Goal: Transaction & Acquisition: Purchase product/service

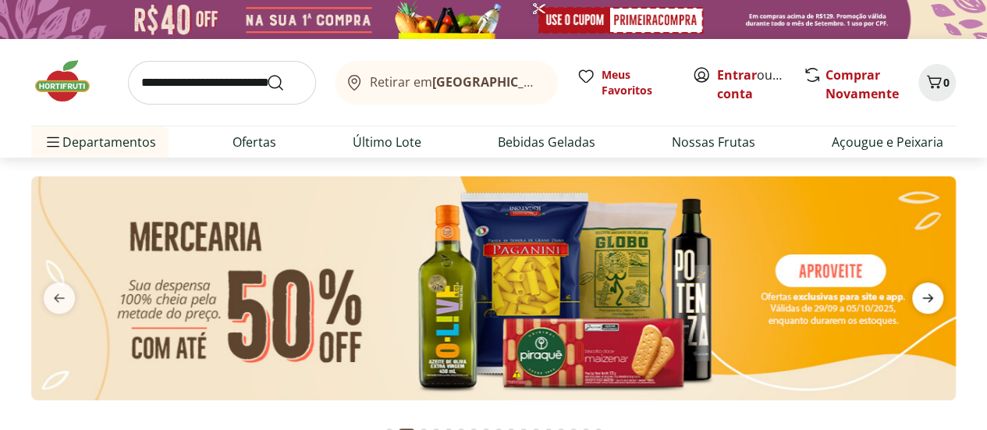
click at [935, 305] on icon "next" at bounding box center [927, 298] width 19 height 19
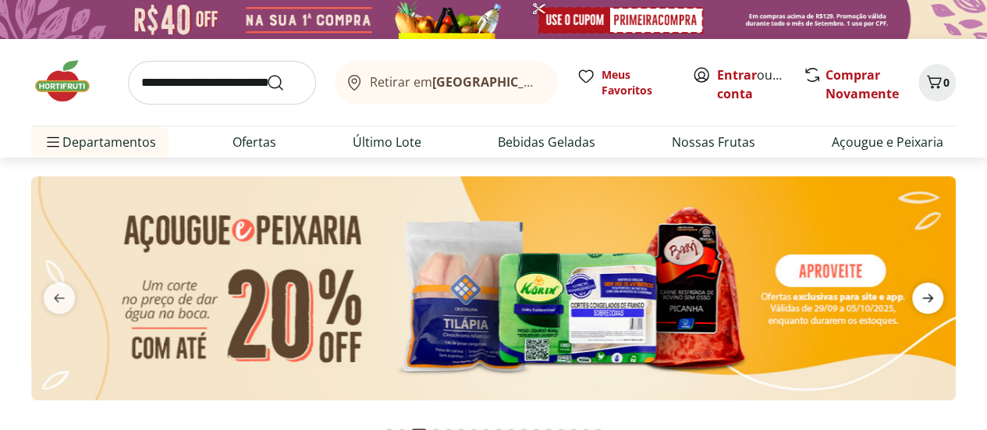
click at [935, 305] on icon "next" at bounding box center [927, 298] width 19 height 19
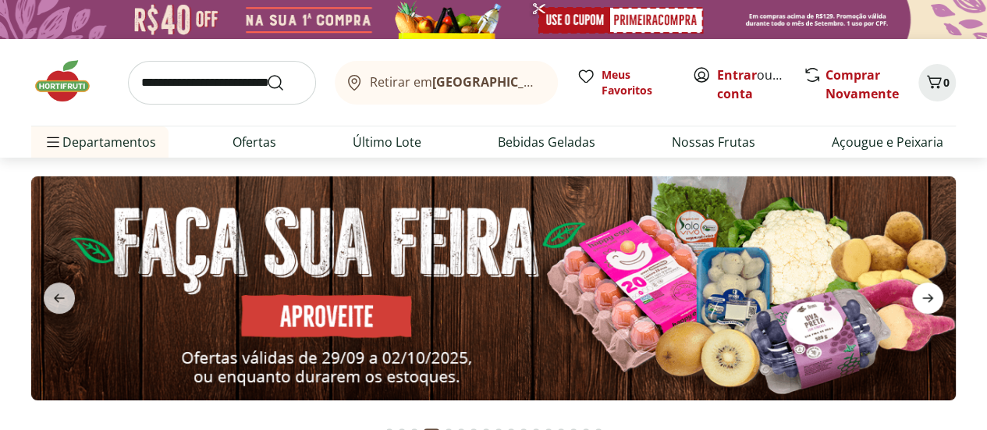
click at [926, 295] on icon "next" at bounding box center [927, 298] width 19 height 19
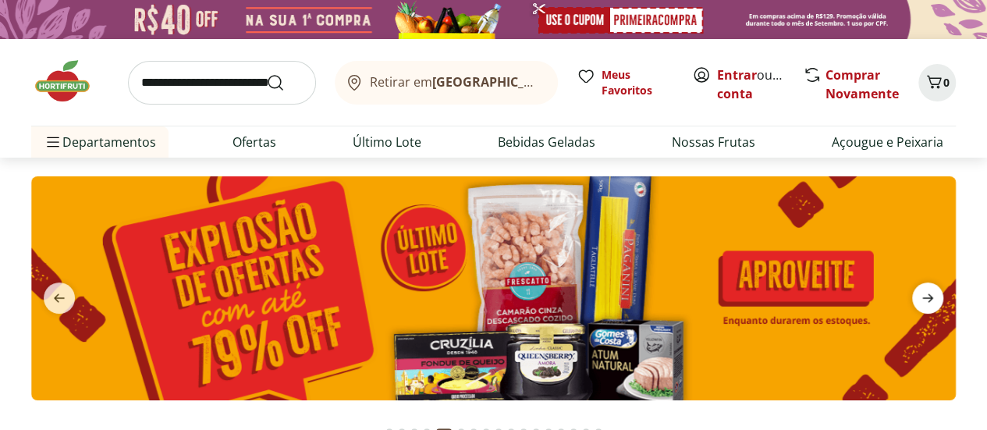
click at [926, 295] on icon "next" at bounding box center [927, 298] width 19 height 19
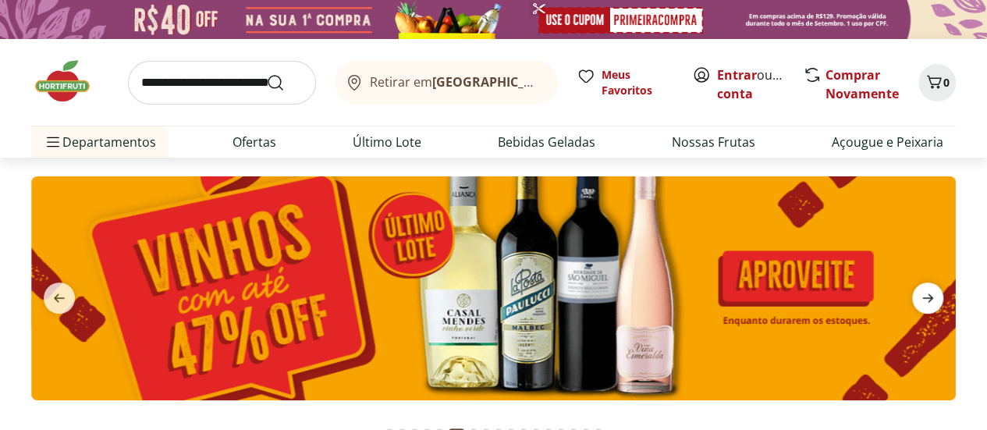
click at [926, 295] on icon "next" at bounding box center [927, 298] width 19 height 19
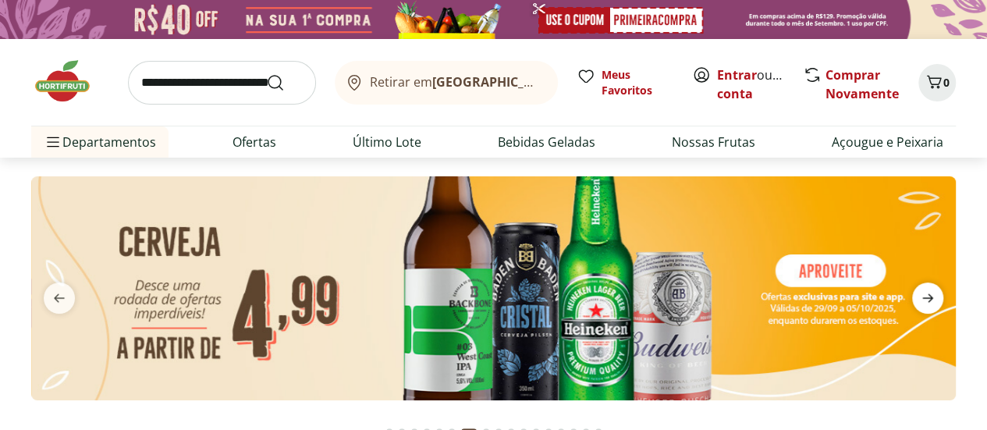
click at [926, 295] on icon "next" at bounding box center [927, 298] width 19 height 19
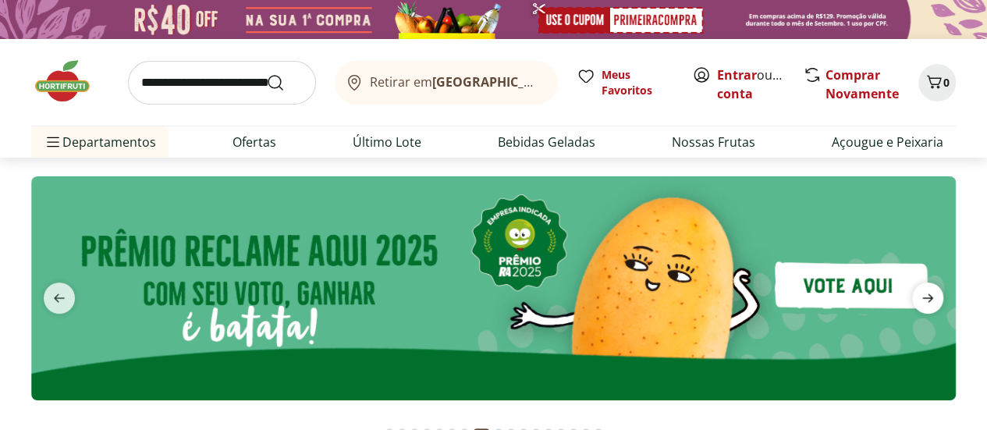
click at [926, 295] on icon "next" at bounding box center [927, 298] width 19 height 19
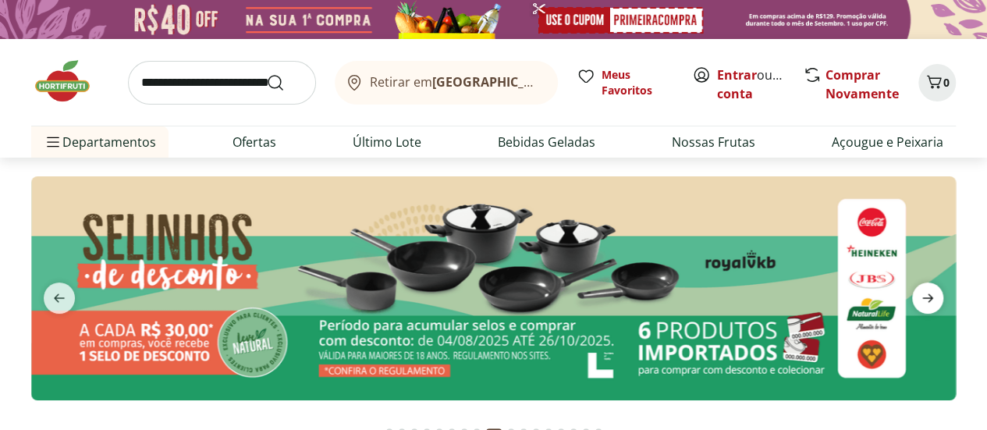
click at [926, 295] on icon "next" at bounding box center [927, 298] width 19 height 19
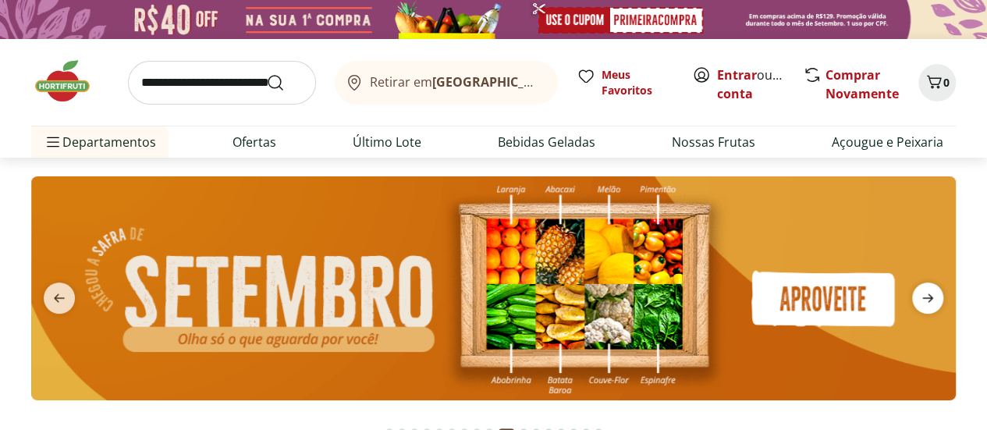
click at [926, 295] on icon "next" at bounding box center [927, 298] width 19 height 19
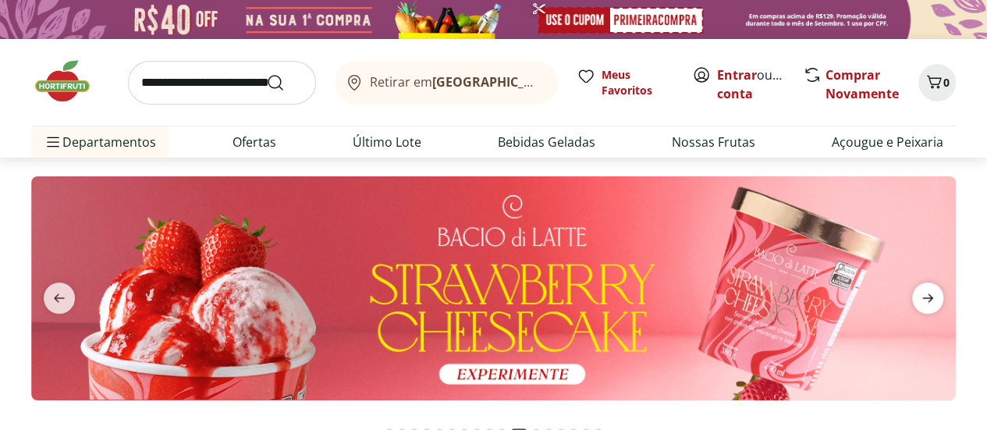
click at [926, 295] on icon "next" at bounding box center [927, 298] width 19 height 19
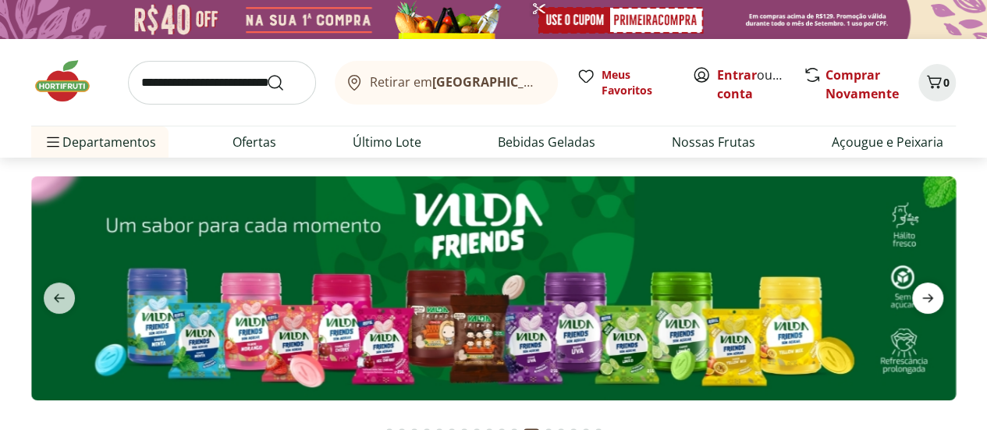
click at [926, 295] on icon "next" at bounding box center [927, 298] width 19 height 19
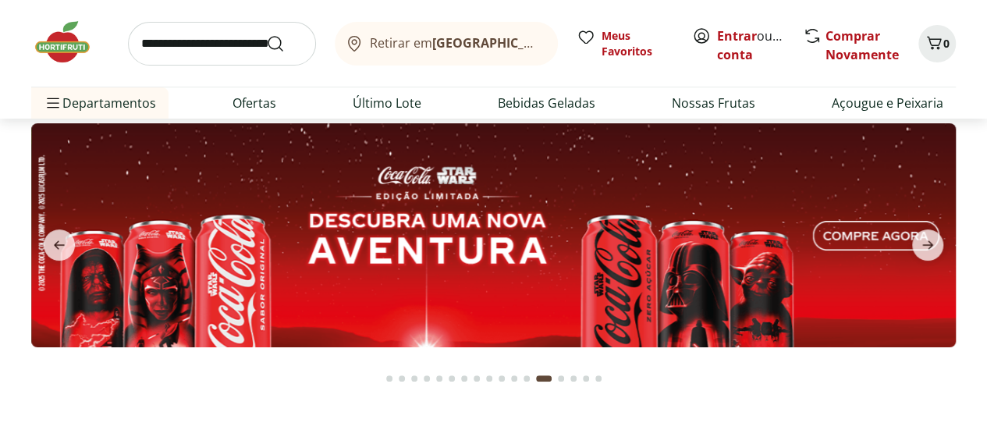
scroll to position [62, 0]
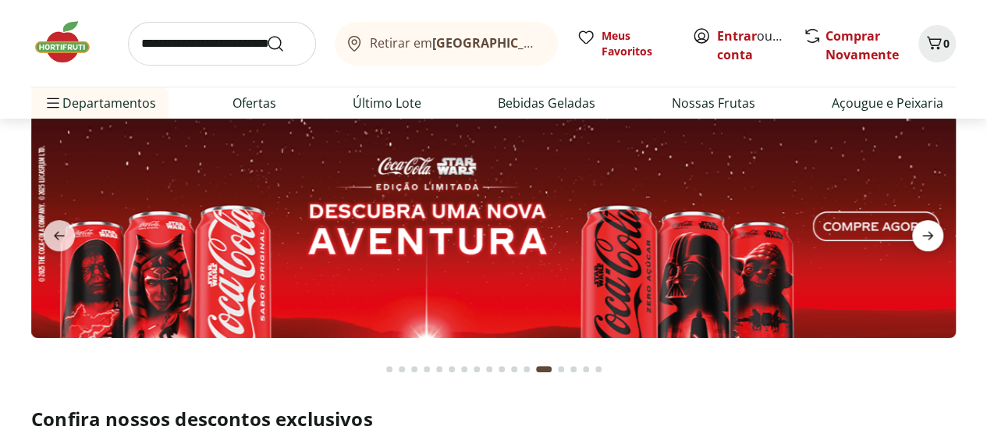
click at [932, 243] on icon "next" at bounding box center [927, 235] width 19 height 19
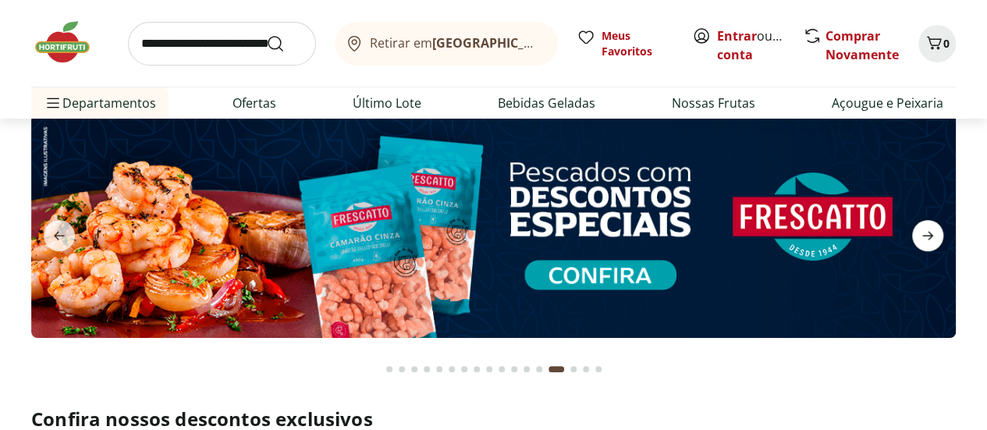
click at [932, 243] on icon "next" at bounding box center [927, 235] width 19 height 19
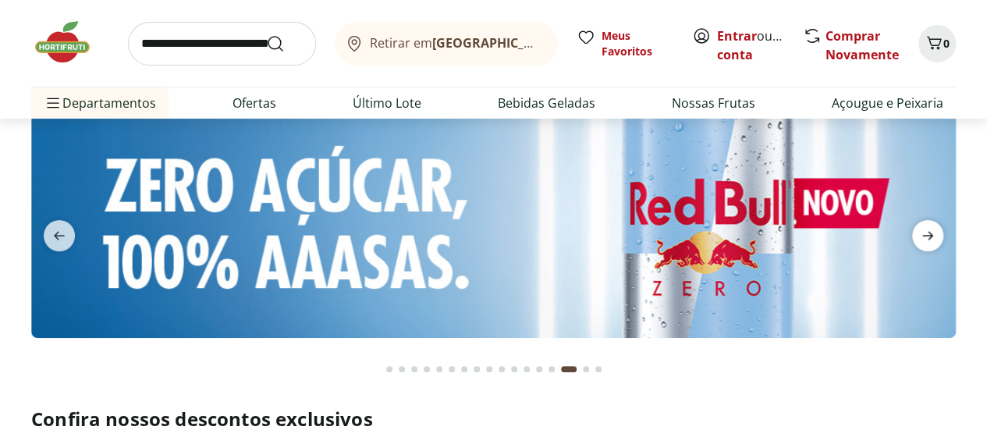
click at [932, 243] on icon "next" at bounding box center [927, 235] width 19 height 19
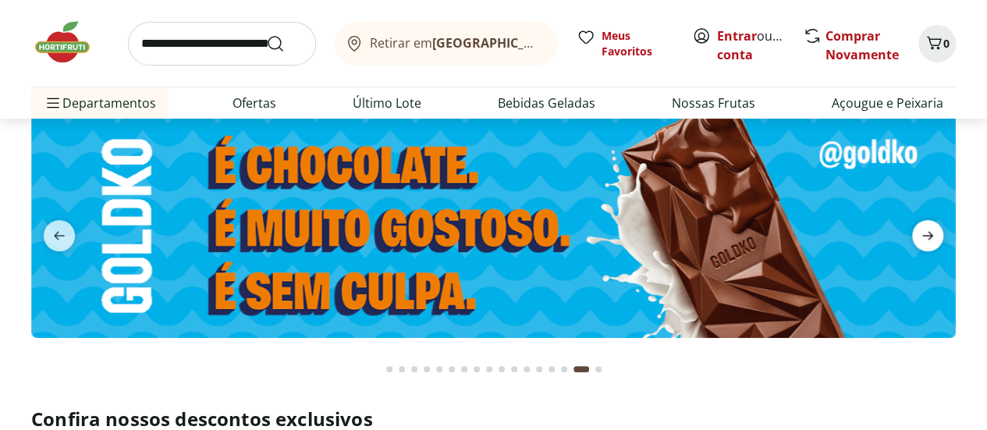
click at [932, 243] on icon "next" at bounding box center [927, 235] width 19 height 19
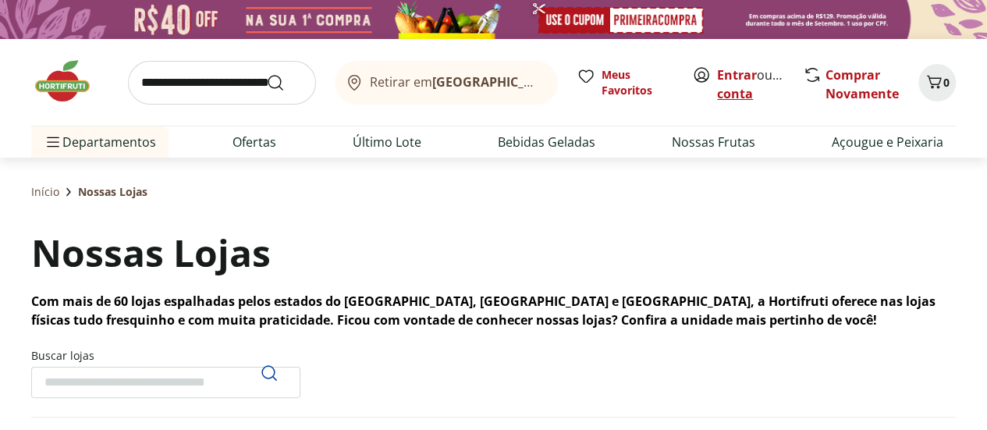
click at [736, 92] on link "Criar conta" at bounding box center [760, 84] width 86 height 36
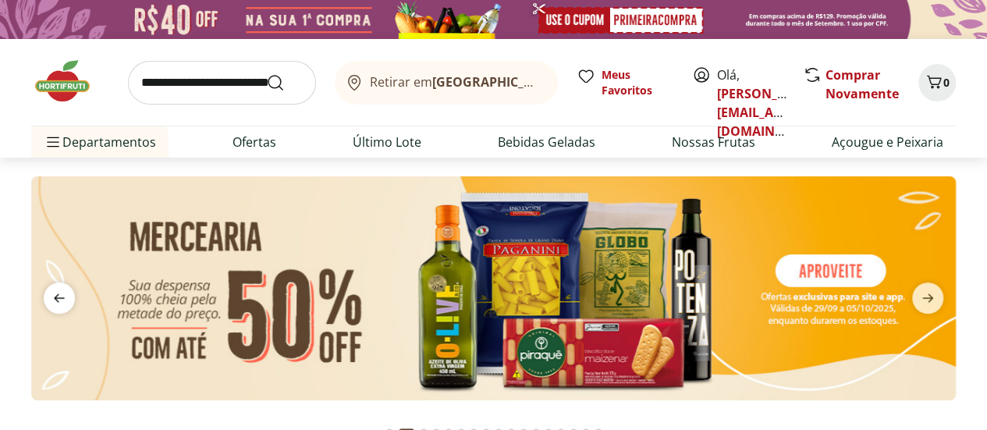
click at [55, 297] on icon "previous" at bounding box center [59, 297] width 11 height 9
click at [66, 300] on icon "previous" at bounding box center [59, 298] width 19 height 19
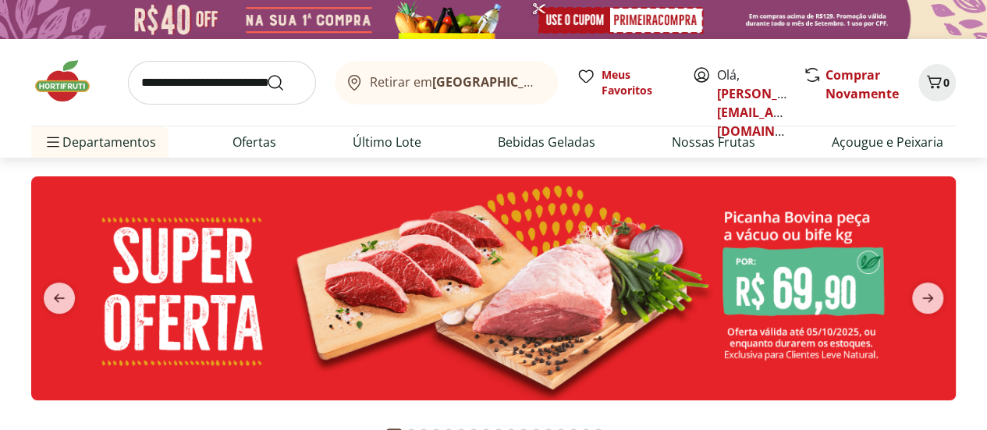
click at [691, 292] on img at bounding box center [493, 288] width 924 height 224
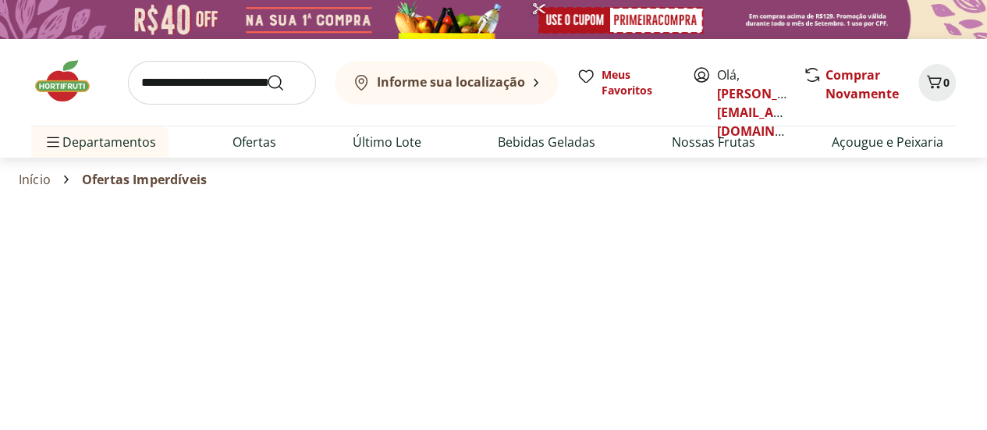
select select "**********"
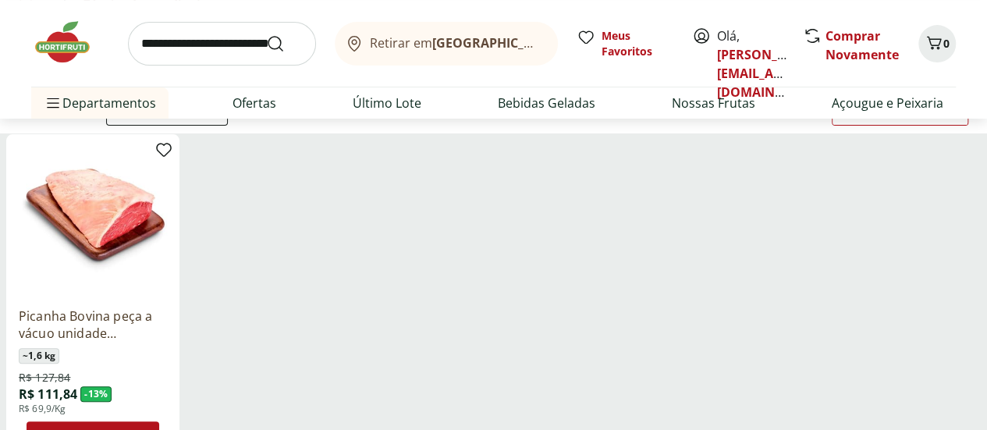
scroll to position [187, 0]
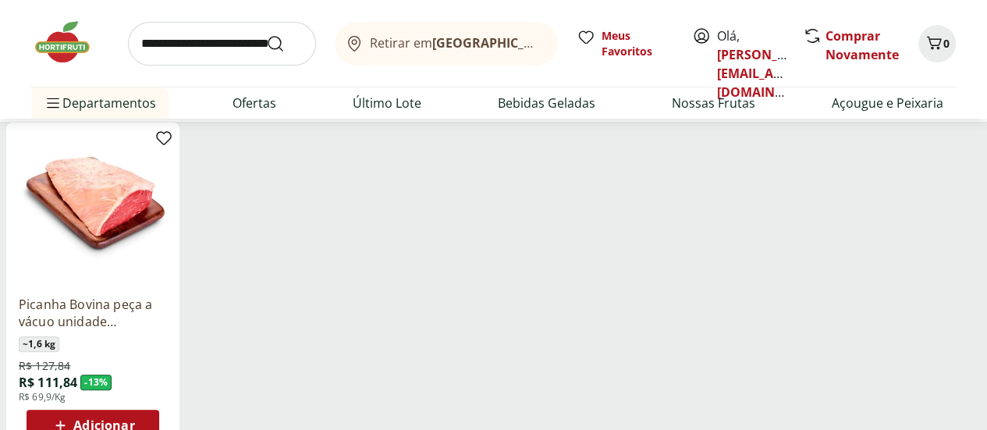
click at [134, 419] on span "Adicionar" at bounding box center [103, 425] width 61 height 12
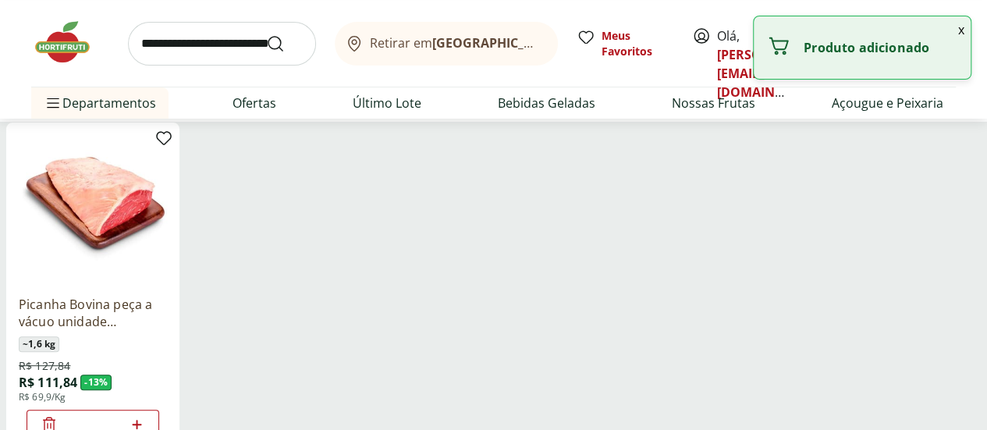
click at [206, 44] on input "search" at bounding box center [222, 44] width 188 height 44
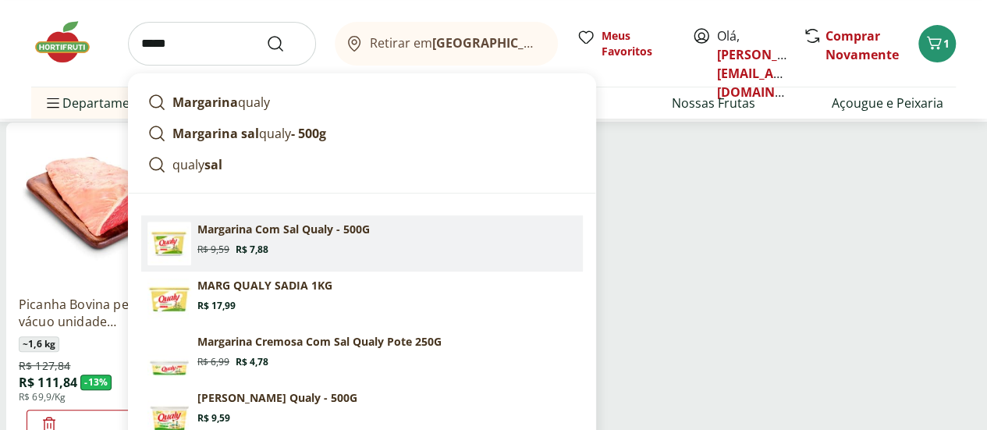
click at [267, 236] on section "Margarina Com Sal Qualy - 500G Original price: R$ 9,59 Price: R$ 7,88" at bounding box center [386, 239] width 379 height 34
type input "**********"
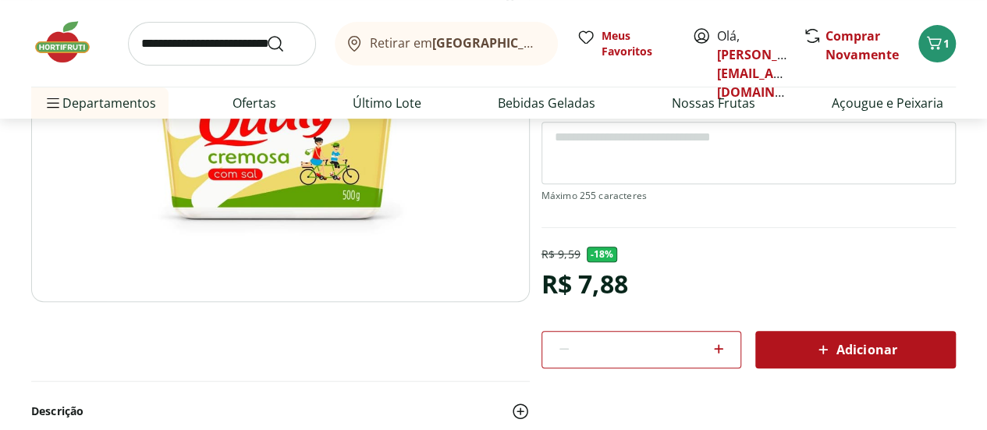
scroll to position [256, 0]
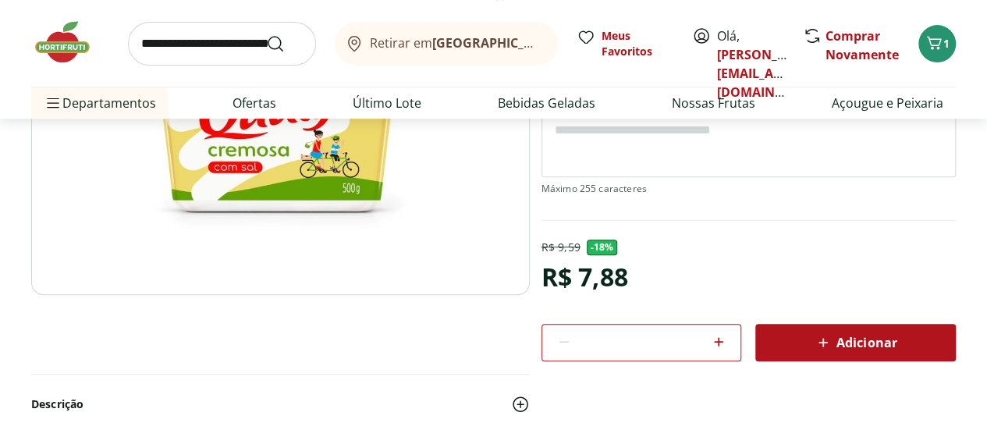
click at [721, 340] on icon at bounding box center [719, 341] width 9 height 9
type input "*"
click at [864, 338] on span "Adicionar" at bounding box center [855, 342] width 83 height 19
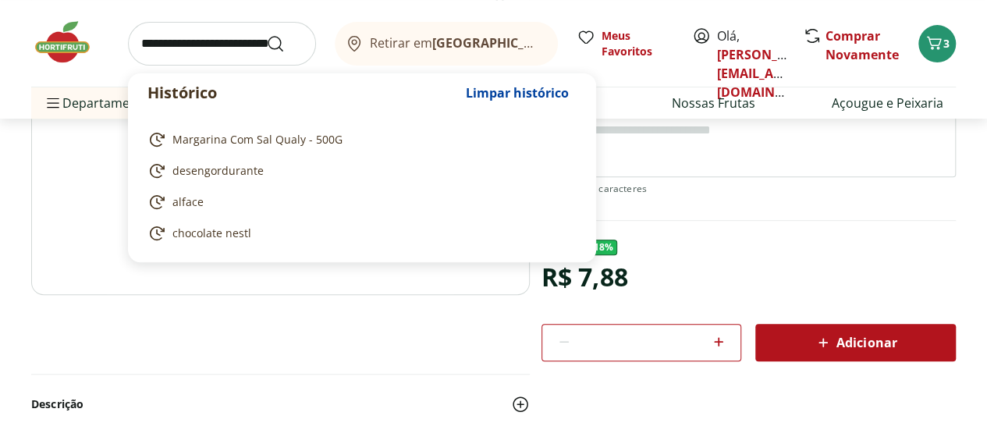
click at [184, 39] on input "search" at bounding box center [222, 44] width 188 height 44
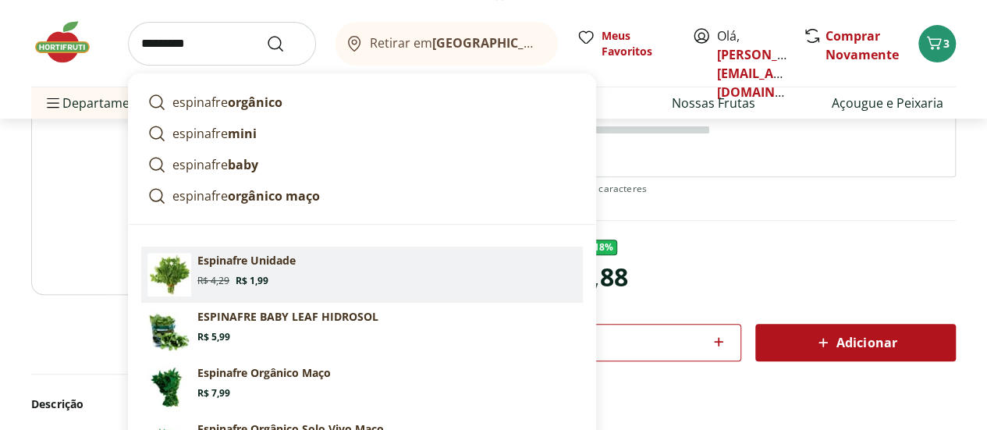
click at [240, 268] on section "Espinafre Unidade Original price: R$ 4,29 Price: R$ 1,99" at bounding box center [386, 270] width 379 height 34
type input "**********"
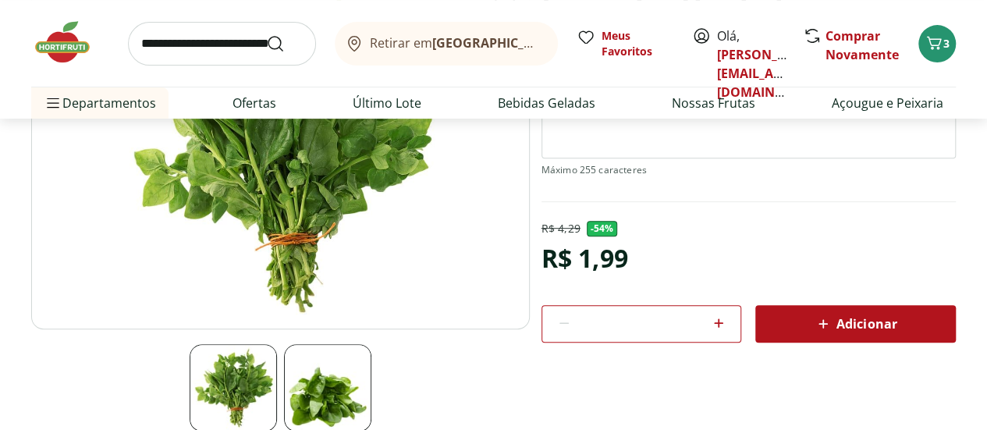
scroll to position [225, 0]
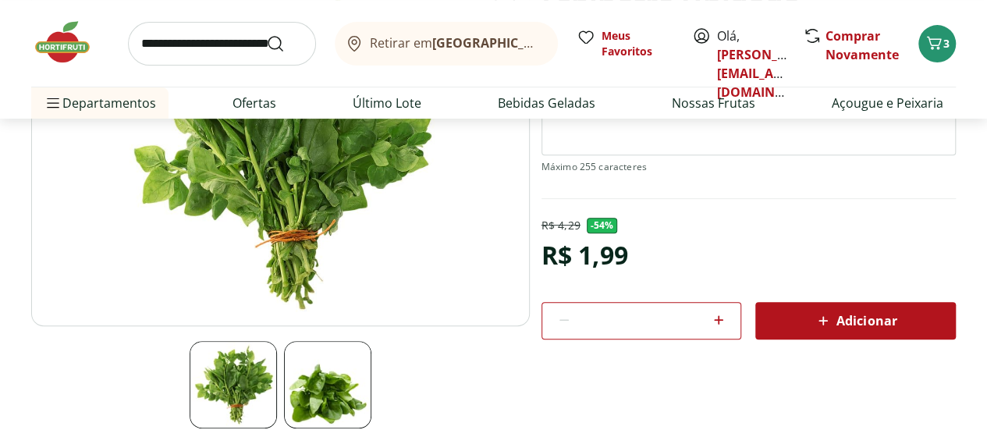
click at [716, 317] on icon at bounding box center [719, 319] width 9 height 9
type input "*"
click at [814, 321] on icon at bounding box center [823, 320] width 19 height 19
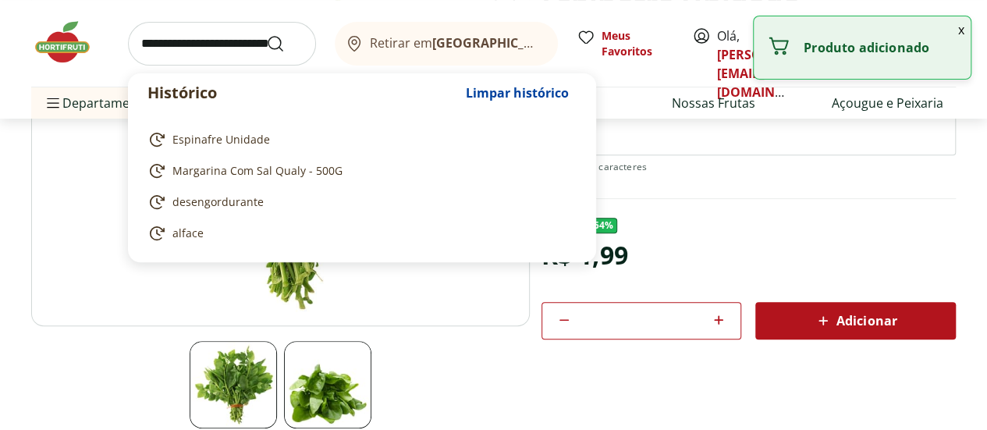
click at [197, 46] on input "search" at bounding box center [222, 44] width 188 height 44
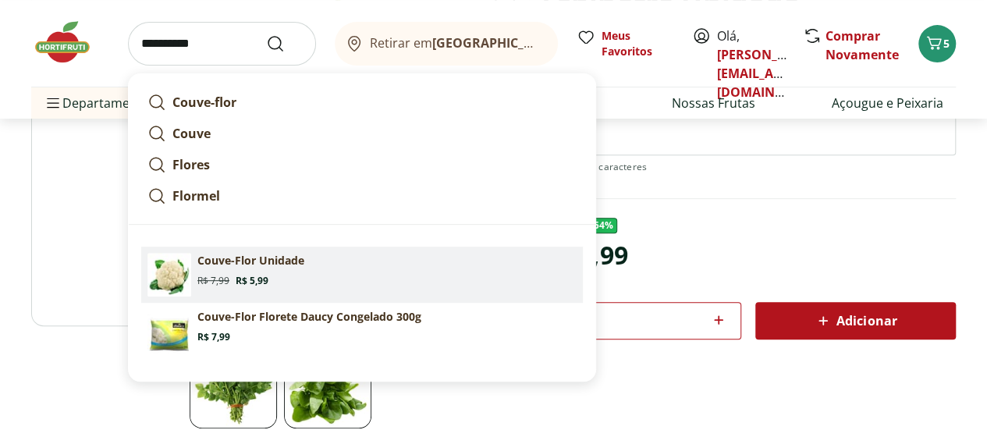
click at [267, 263] on p "Couve-Flor Unidade" at bounding box center [250, 261] width 107 height 16
type input "**********"
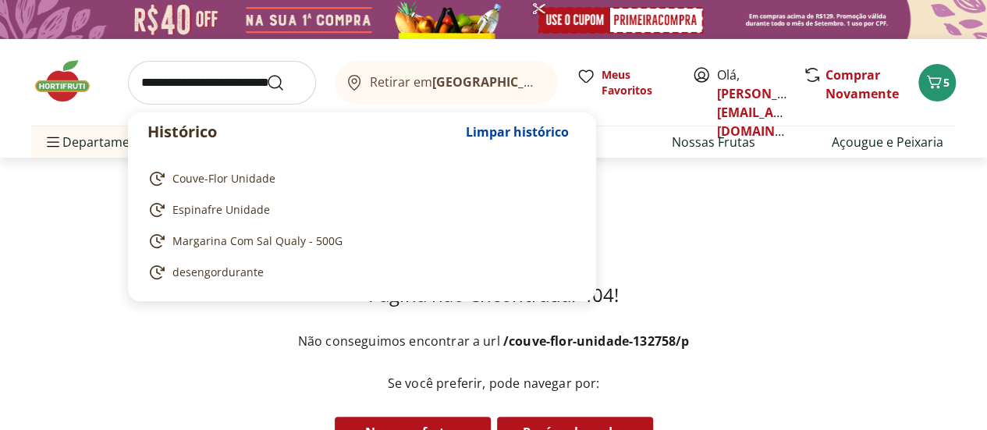
click at [198, 87] on input "search" at bounding box center [222, 83] width 188 height 44
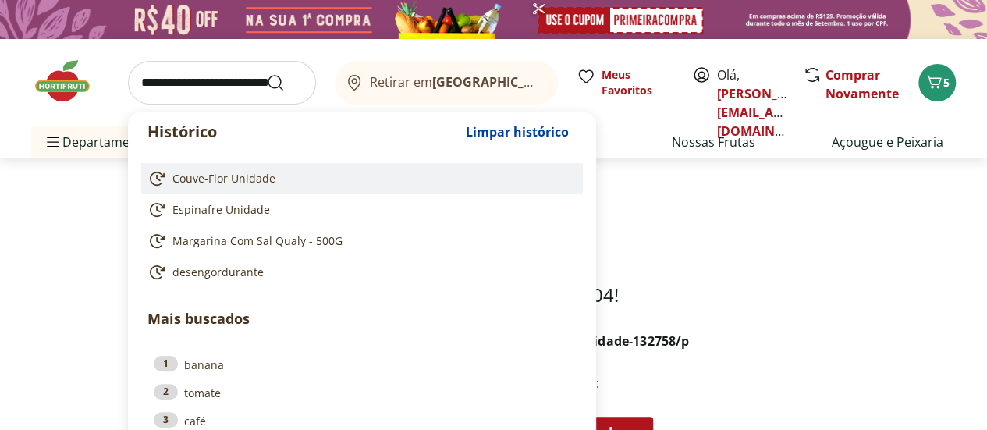
click at [230, 175] on span "Couve-Flor Unidade" at bounding box center [223, 179] width 103 height 16
type input "**********"
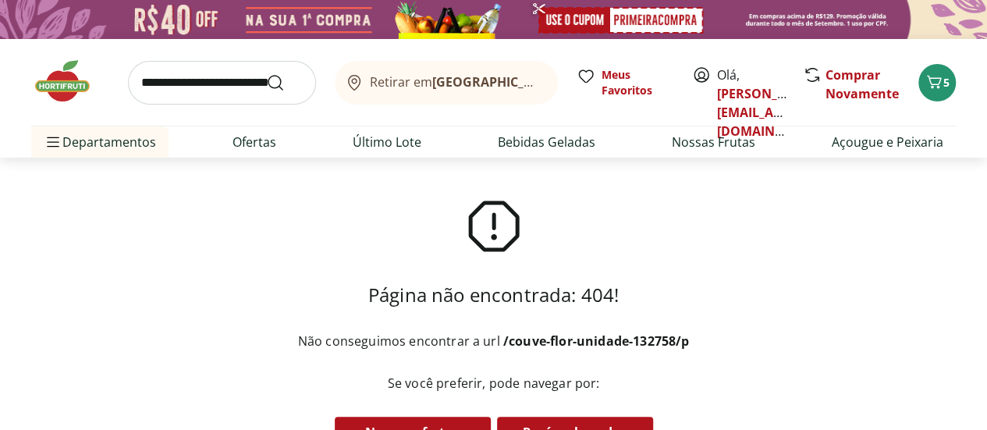
click at [74, 88] on img at bounding box center [70, 81] width 78 height 47
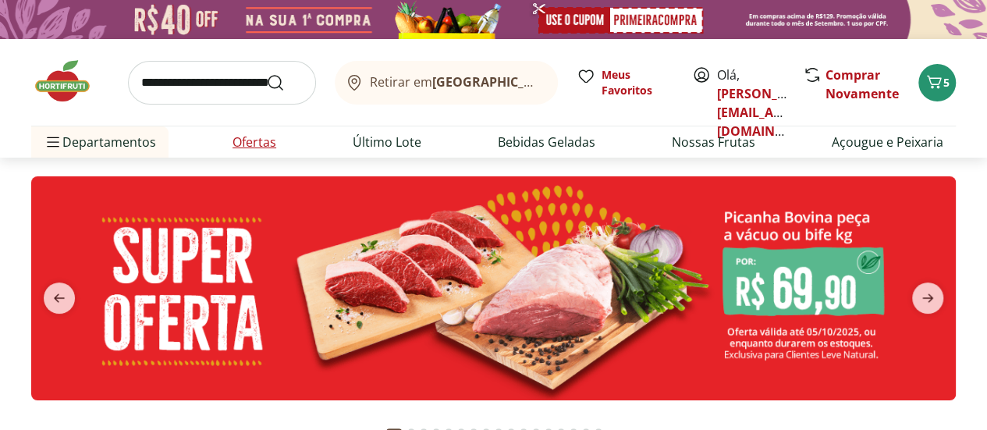
click at [248, 140] on link "Ofertas" at bounding box center [254, 142] width 44 height 19
select select "**********"
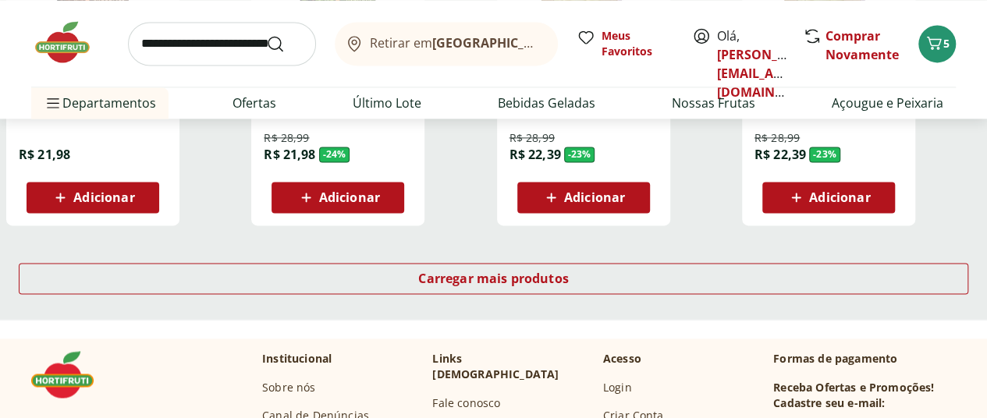
scroll to position [1097, 0]
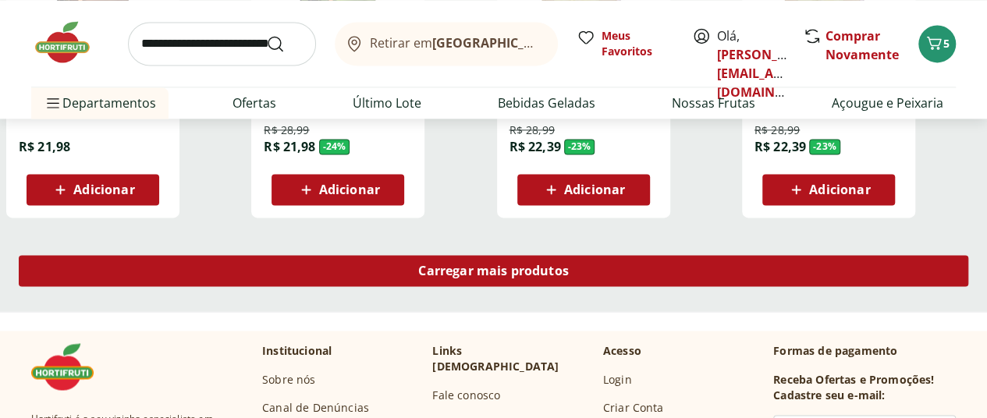
click at [569, 264] on span "Carregar mais produtos" at bounding box center [493, 270] width 151 height 12
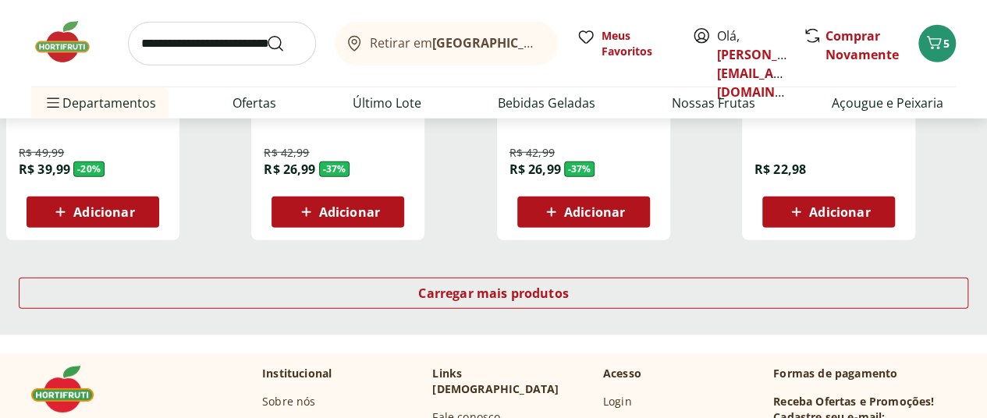
scroll to position [2131, 0]
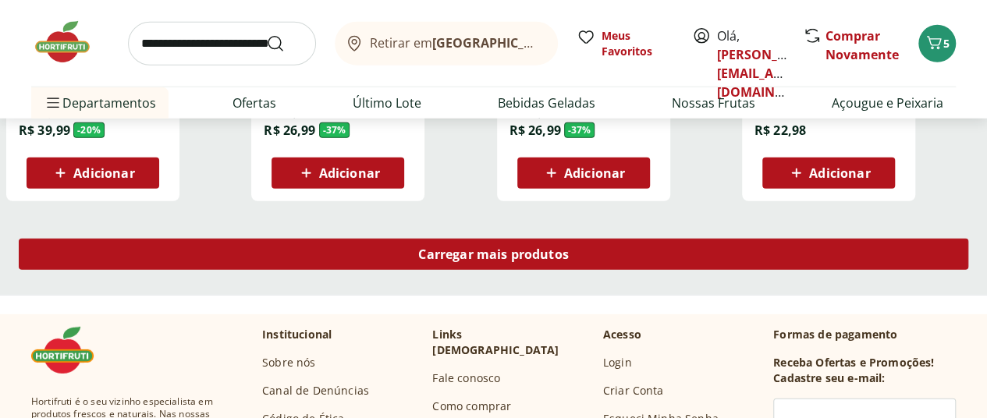
click at [569, 248] on span "Carregar mais produtos" at bounding box center [493, 254] width 151 height 12
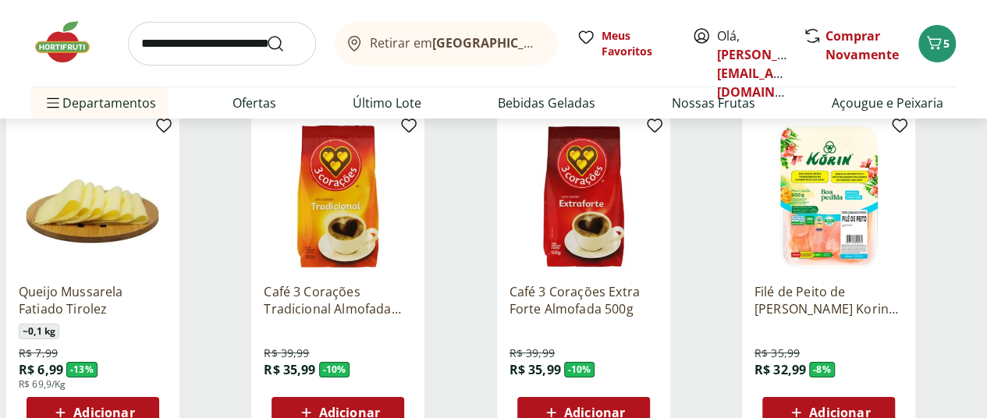
scroll to position [2915, 0]
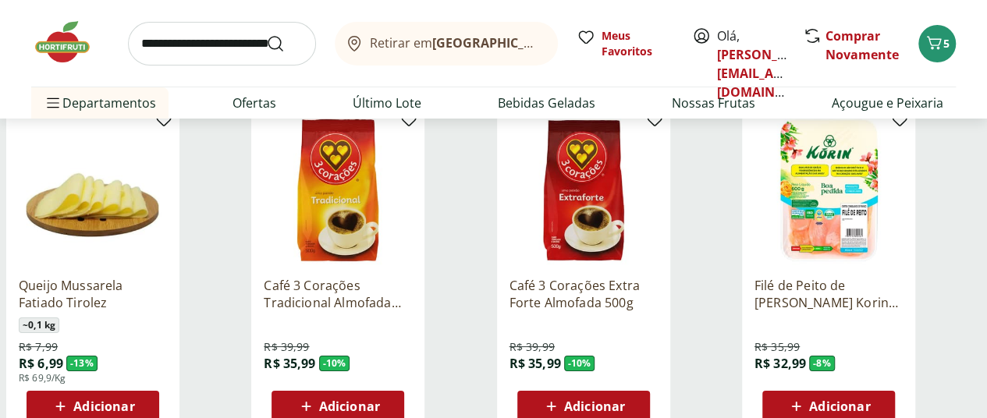
click at [625, 400] on span "Adicionar" at bounding box center [594, 406] width 61 height 12
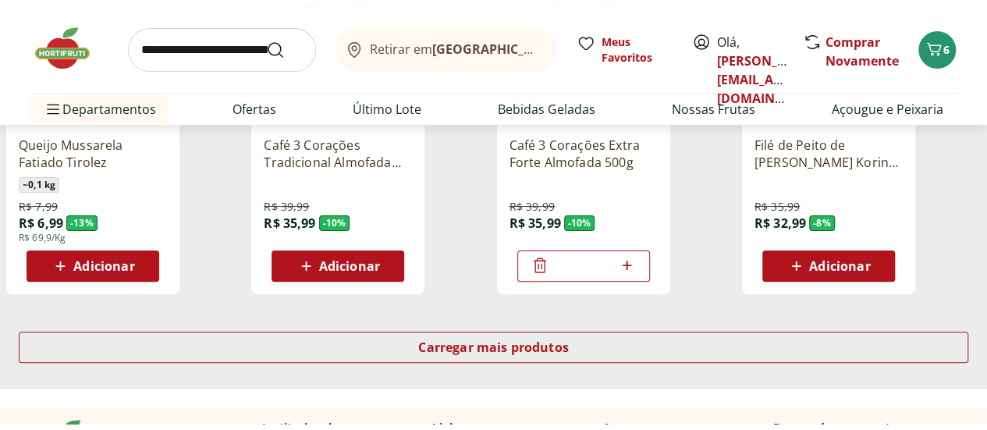
scroll to position [3130, 0]
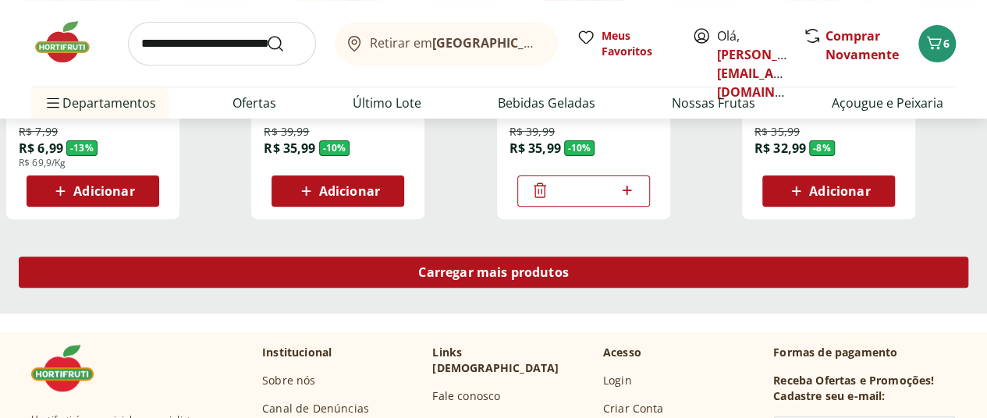
click at [569, 266] on span "Carregar mais produtos" at bounding box center [493, 272] width 151 height 12
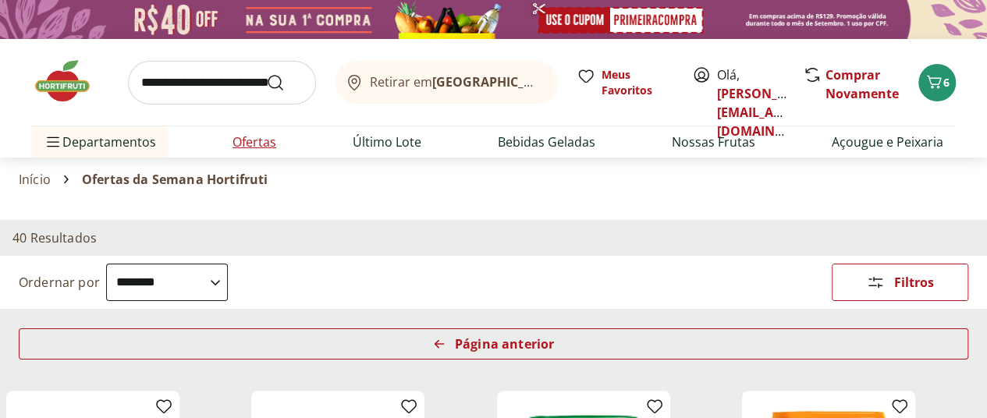
click at [246, 138] on link "Ofertas" at bounding box center [254, 142] width 44 height 19
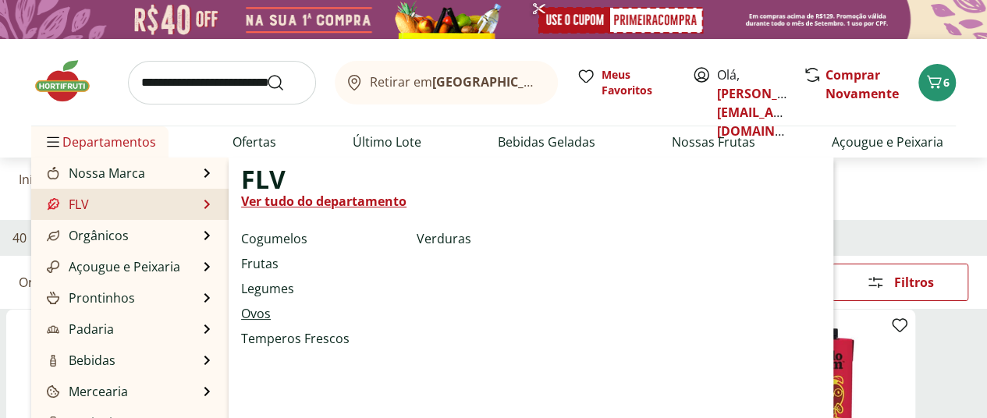
click at [256, 314] on link "Ovos" at bounding box center [256, 313] width 30 height 19
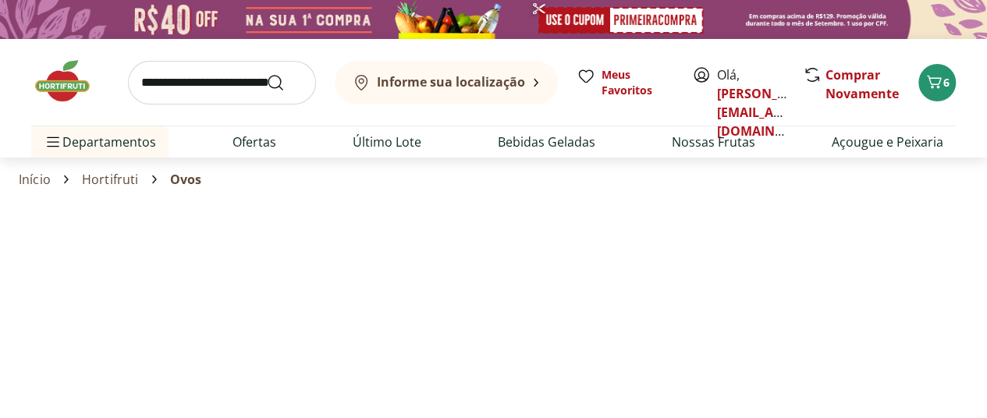
select select "**********"
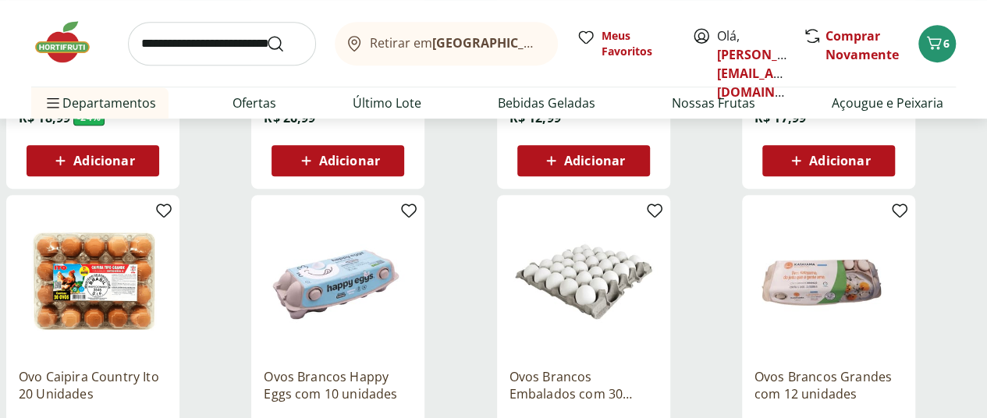
scroll to position [473, 0]
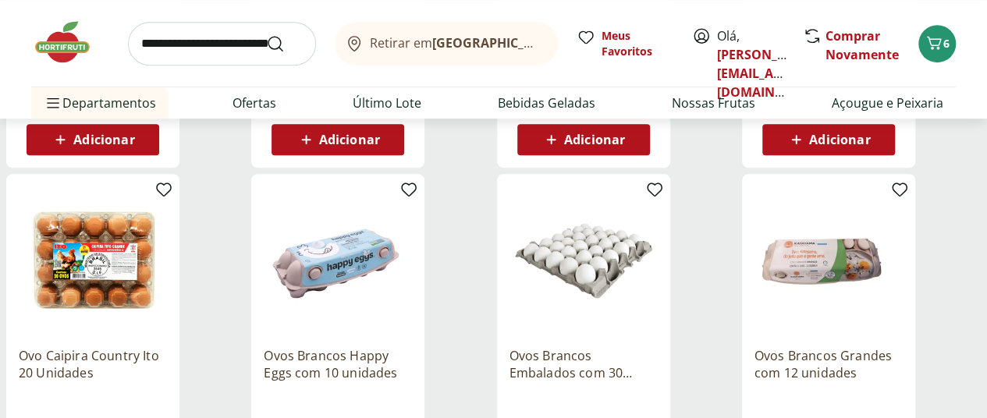
click at [658, 196] on img at bounding box center [583, 260] width 148 height 148
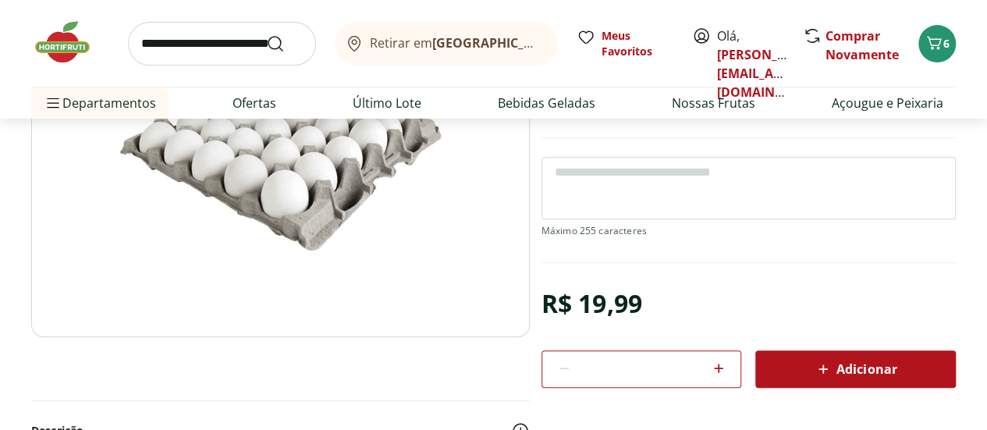
scroll to position [251, 0]
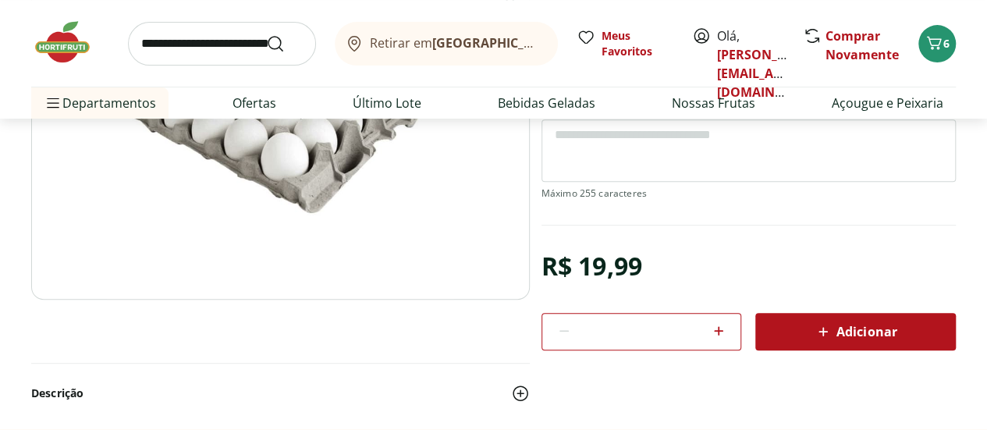
click at [720, 332] on icon at bounding box center [718, 330] width 19 height 19
type input "*"
click at [893, 335] on span "Adicionar" at bounding box center [855, 331] width 83 height 19
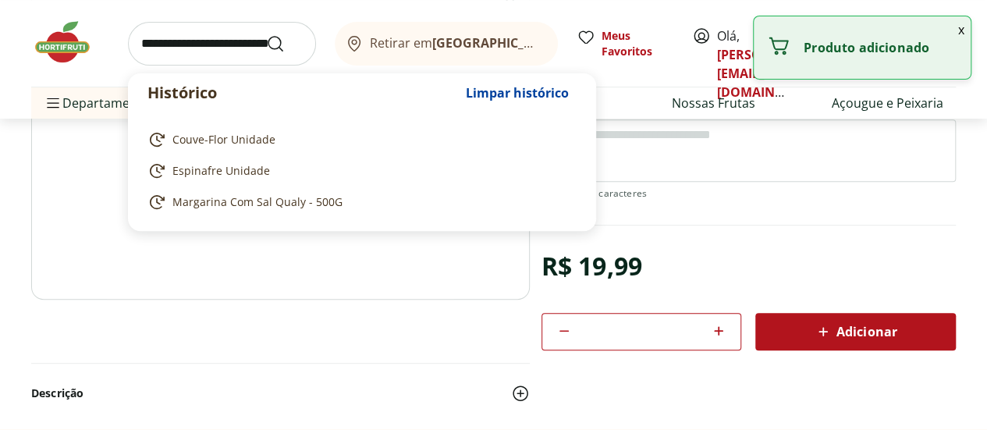
click at [193, 44] on input "search" at bounding box center [222, 44] width 188 height 44
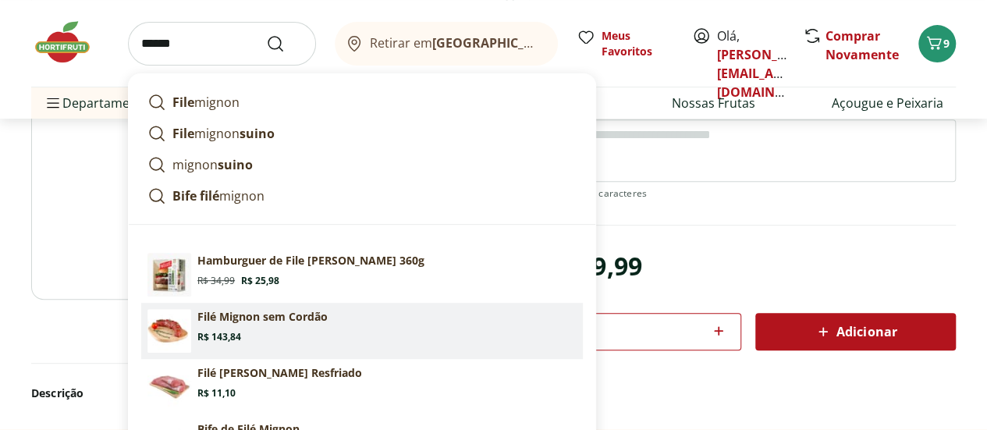
click at [296, 323] on p "Filé Mignon sem Cordão" at bounding box center [262, 317] width 130 height 16
type input "**********"
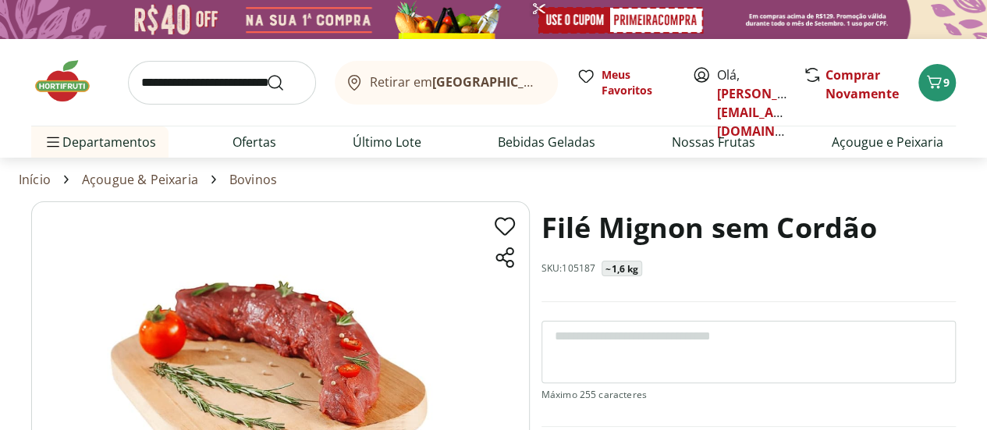
click at [232, 79] on input "search" at bounding box center [222, 83] width 188 height 44
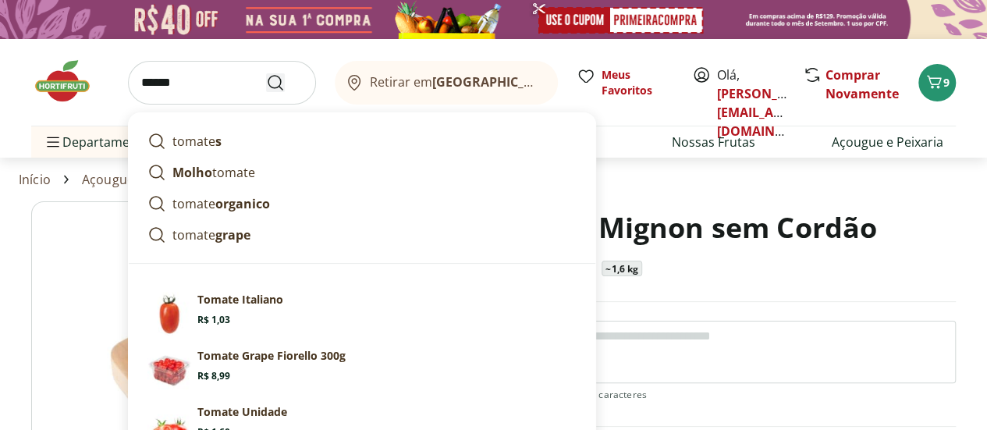
type input "******"
click at [275, 83] on icon "Submit Search" at bounding box center [275, 82] width 19 height 19
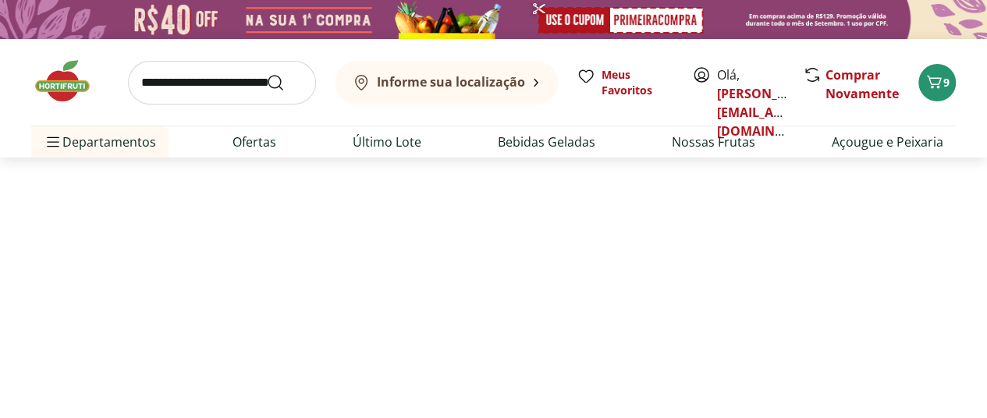
select select "**********"
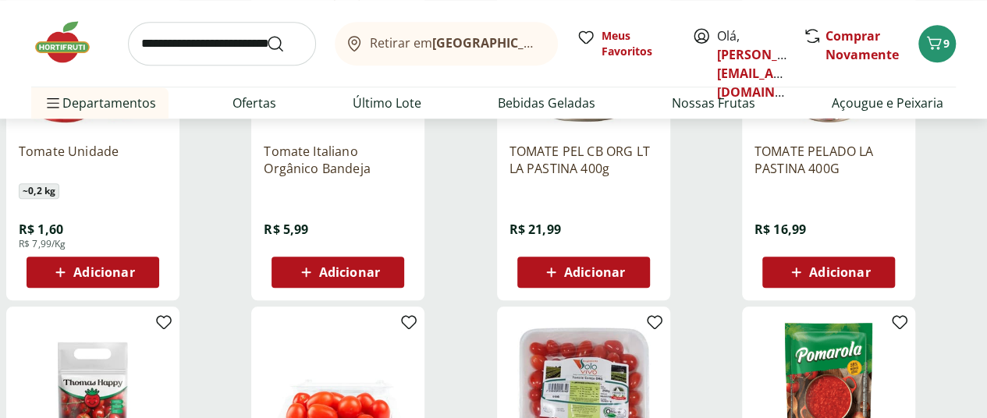
scroll to position [647, 0]
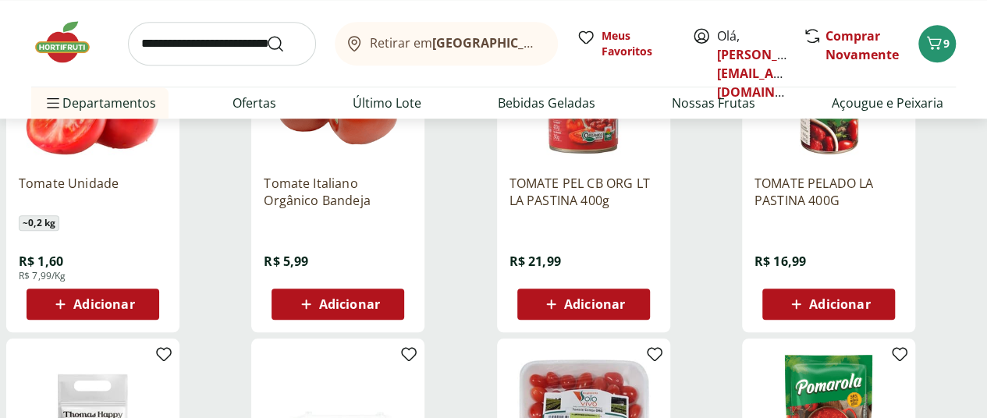
click at [70, 312] on icon at bounding box center [61, 304] width 20 height 19
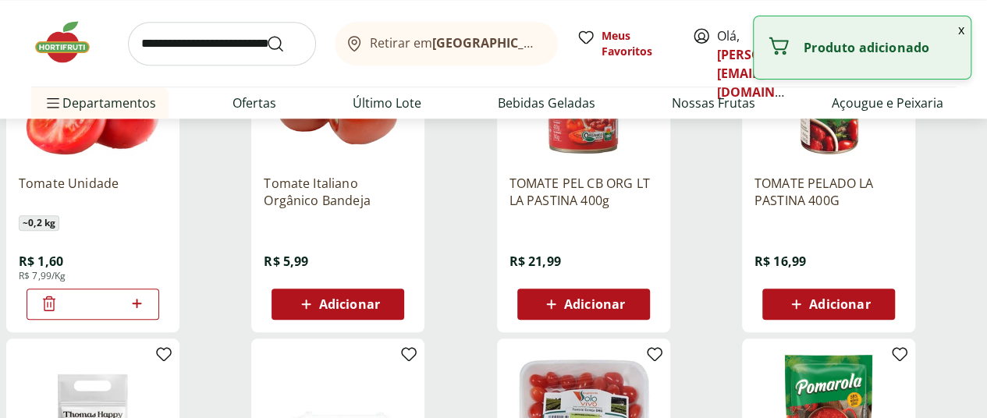
click at [141, 308] on icon at bounding box center [136, 303] width 9 height 9
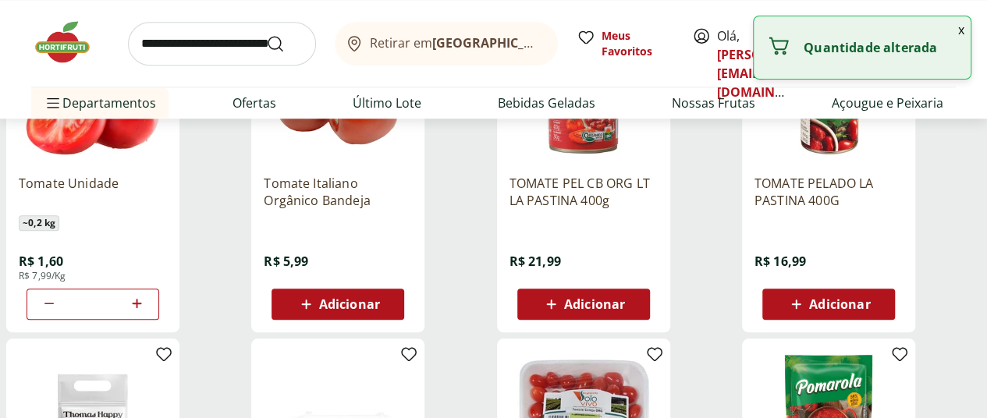
click at [141, 308] on icon at bounding box center [136, 303] width 9 height 9
type input "*"
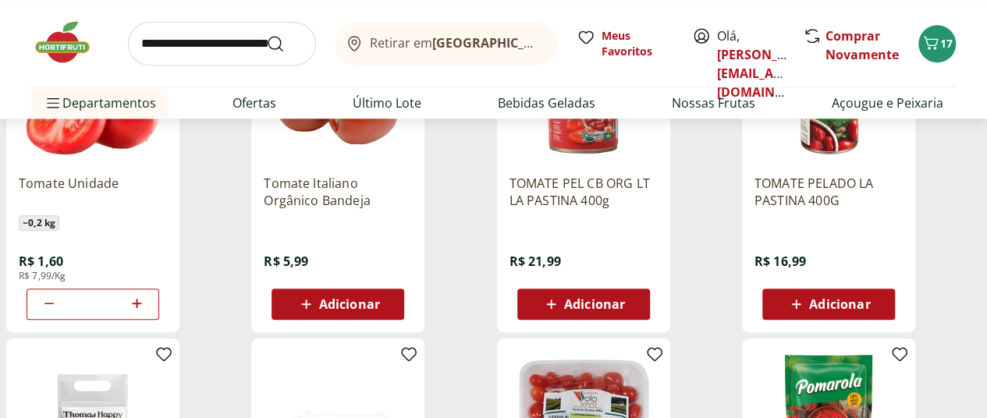
click at [196, 38] on input "search" at bounding box center [222, 44] width 188 height 44
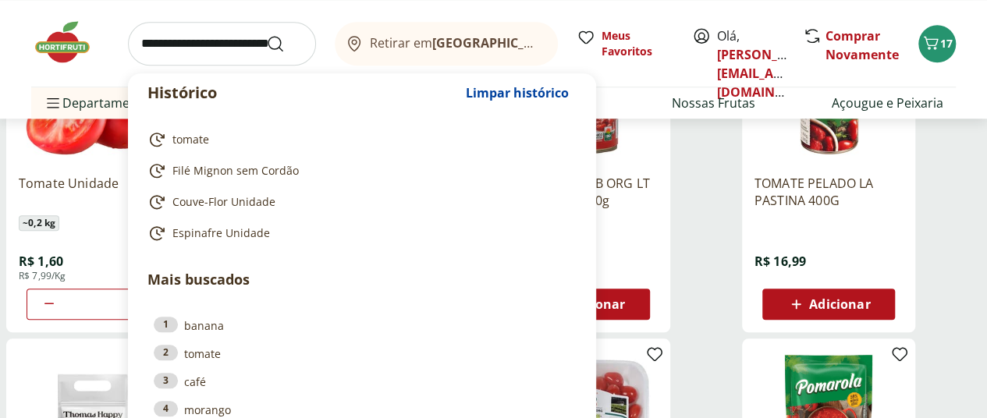
click at [187, 46] on input "search" at bounding box center [222, 44] width 188 height 44
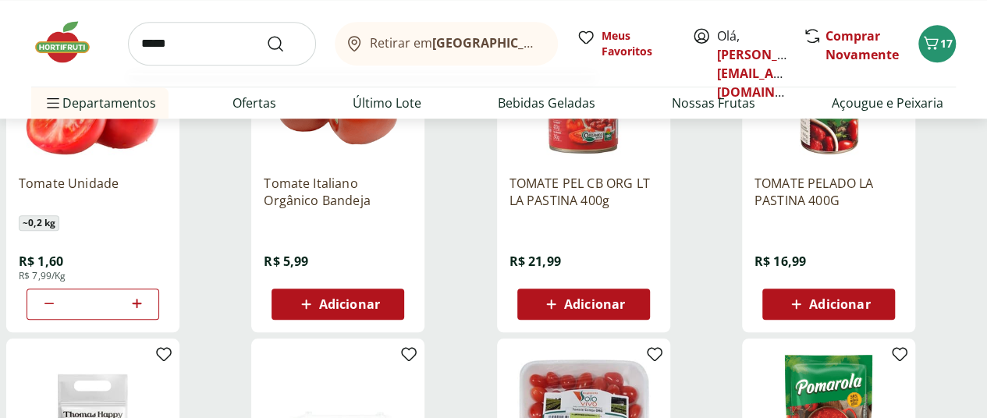
type input "*****"
click at [266, 34] on button "Submit Search" at bounding box center [284, 43] width 37 height 19
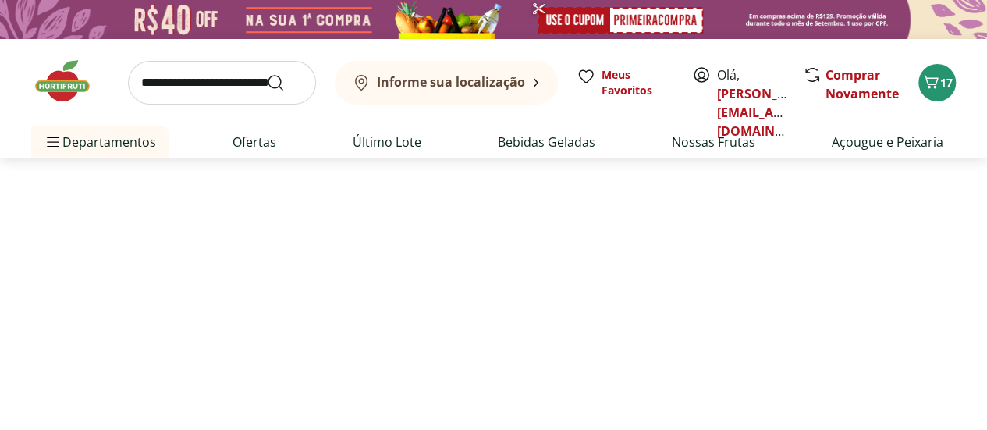
select select "**********"
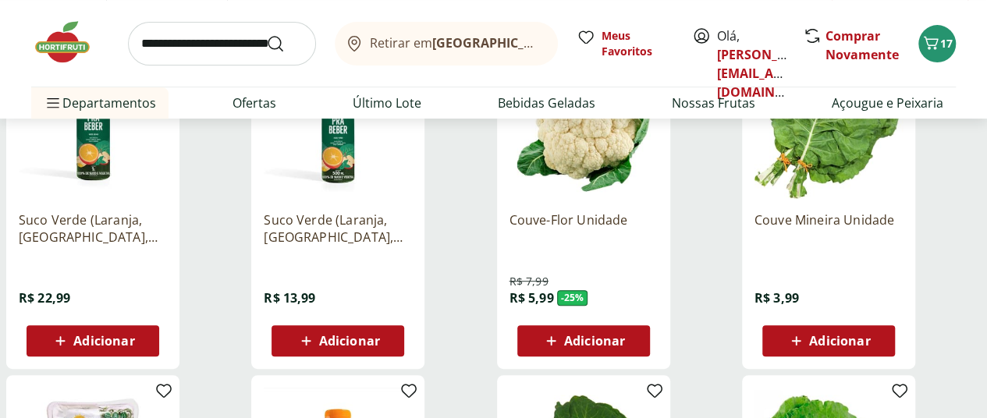
scroll to position [278, 0]
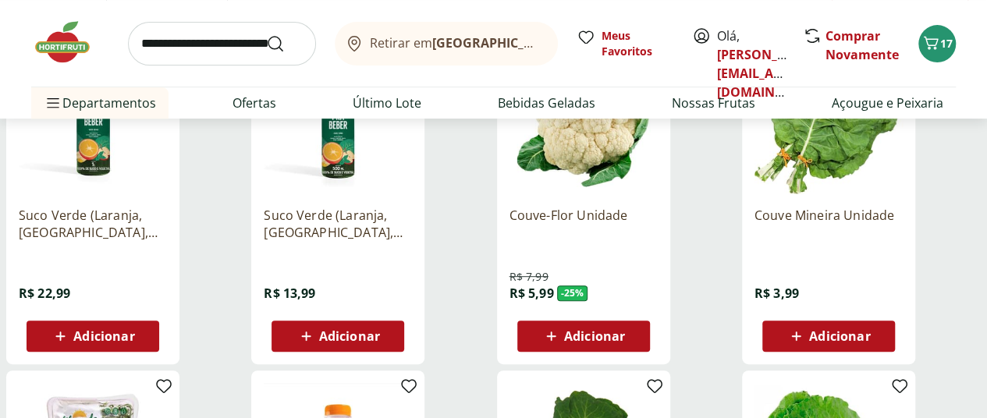
click at [625, 342] on span "Adicionar" at bounding box center [594, 336] width 61 height 12
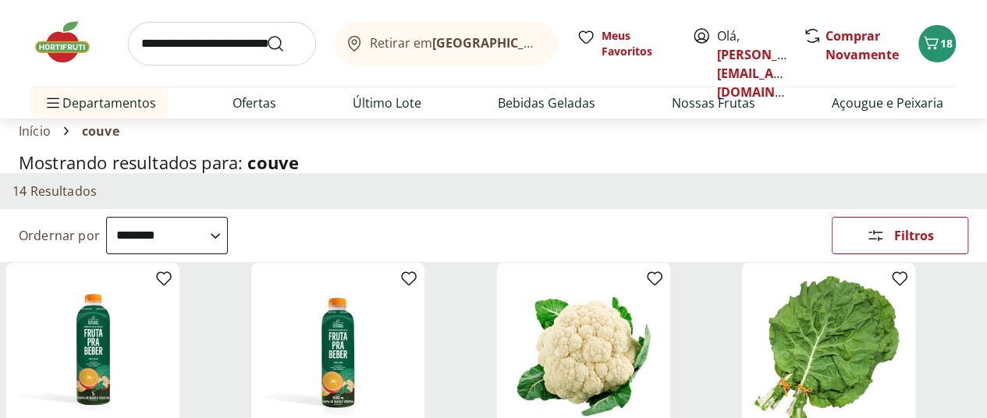
scroll to position [16, 0]
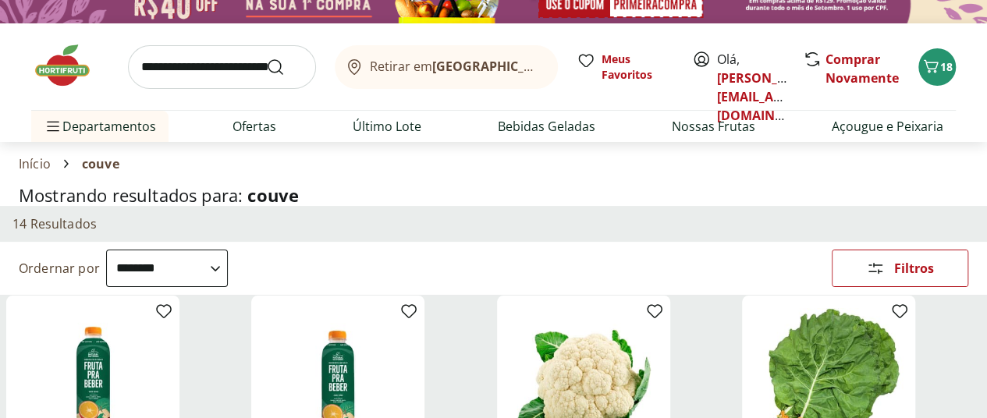
click at [177, 71] on input "search" at bounding box center [222, 67] width 188 height 44
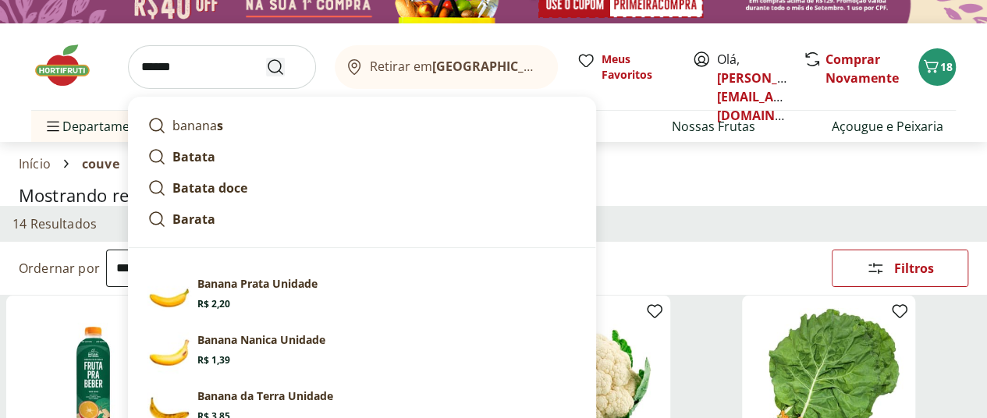
type input "******"
click at [273, 68] on icon "Submit Search" at bounding box center [275, 67] width 19 height 19
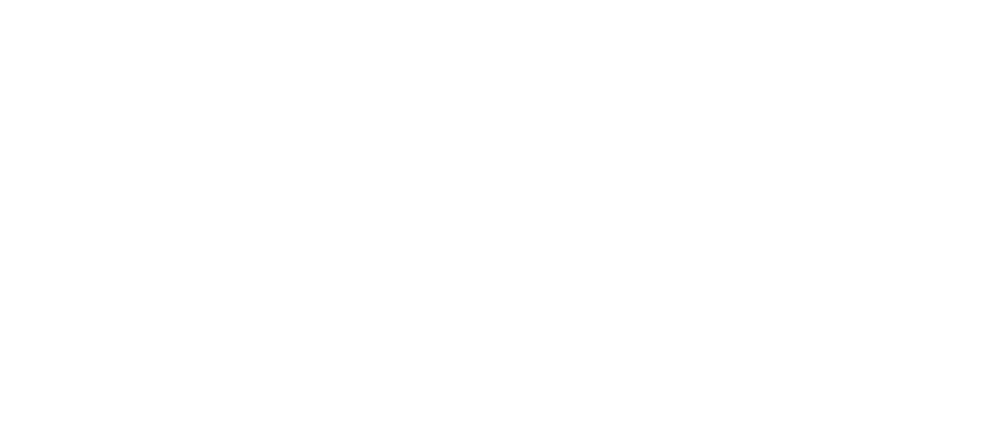
select select "**********"
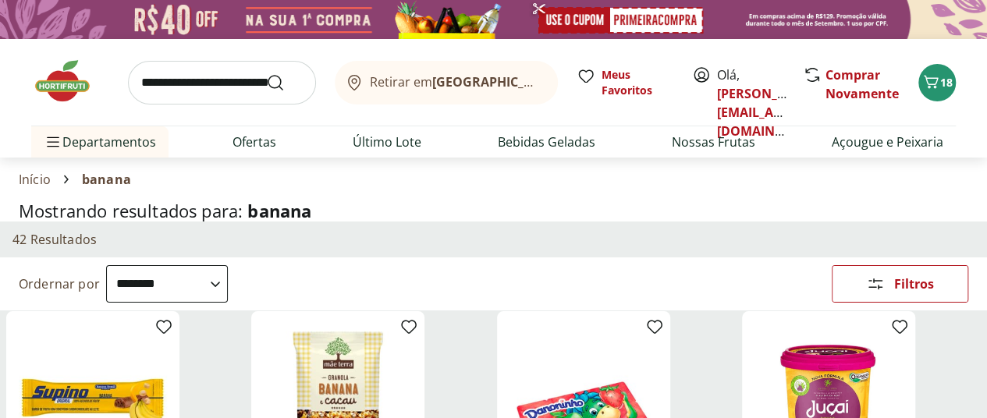
click at [183, 73] on input "search" at bounding box center [222, 83] width 188 height 44
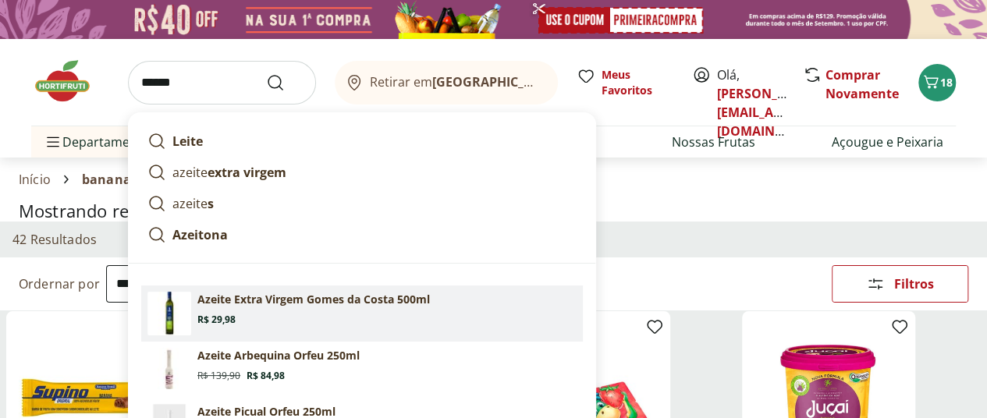
click at [268, 311] on section "Azeite Extra Virgem Gomes da Costa 500ml Price: R$ 29,98" at bounding box center [386, 309] width 379 height 34
type input "**********"
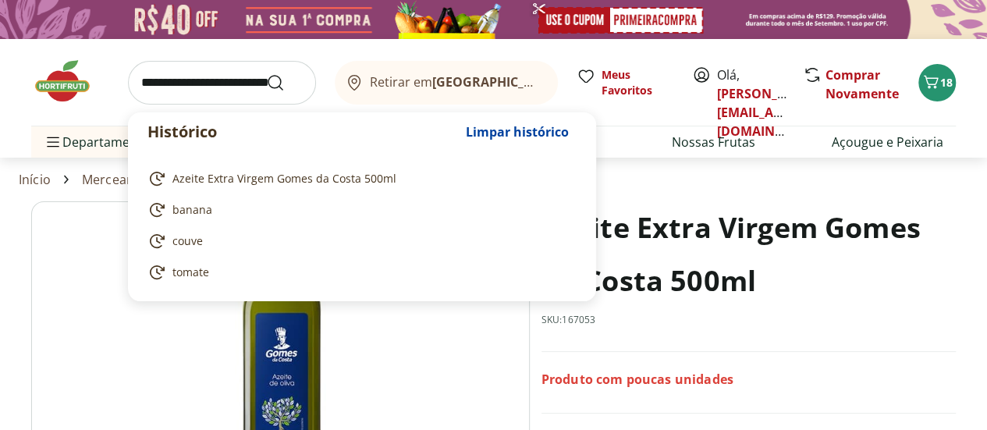
click at [185, 82] on input "search" at bounding box center [222, 83] width 188 height 44
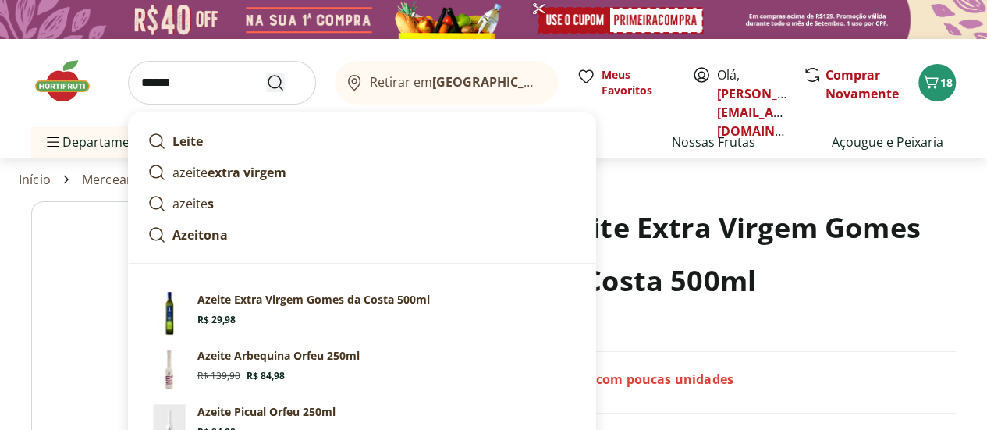
type input "******"
click at [271, 84] on icon "Submit Search" at bounding box center [275, 82] width 19 height 19
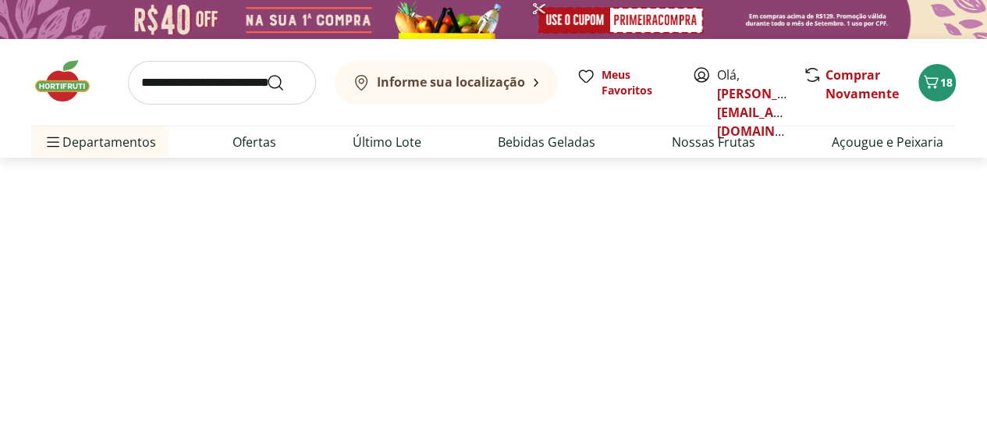
select select "**********"
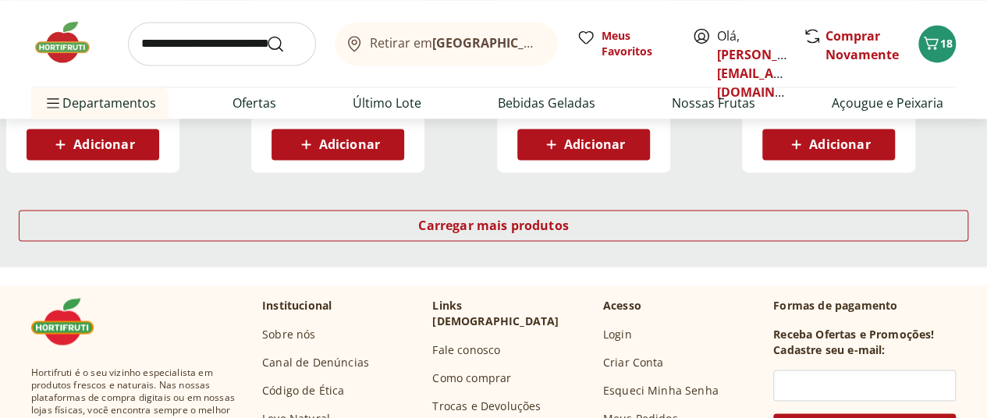
scroll to position [1154, 0]
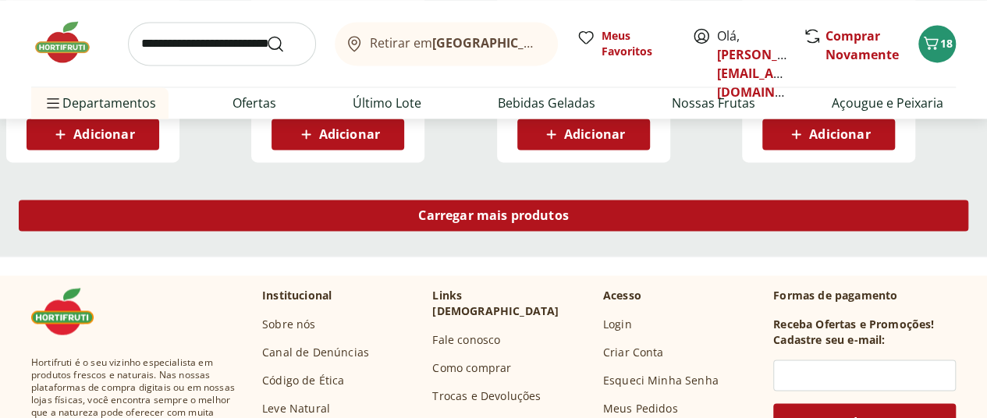
click at [569, 218] on span "Carregar mais produtos" at bounding box center [493, 215] width 151 height 12
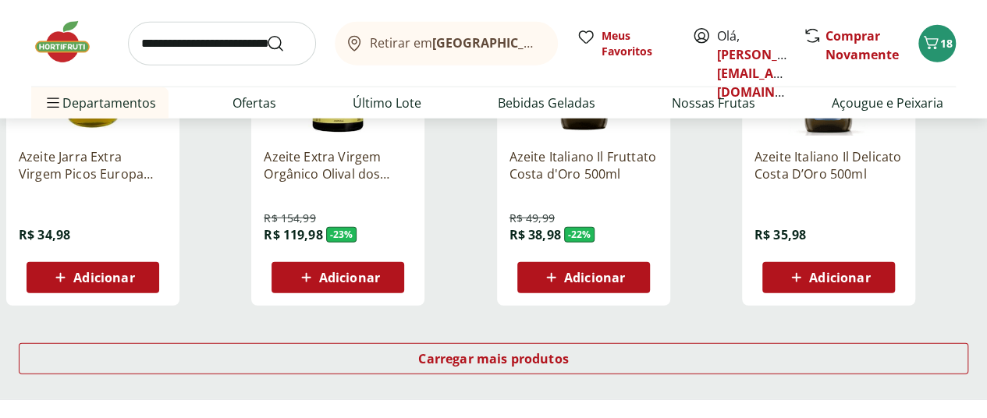
scroll to position [2163, 0]
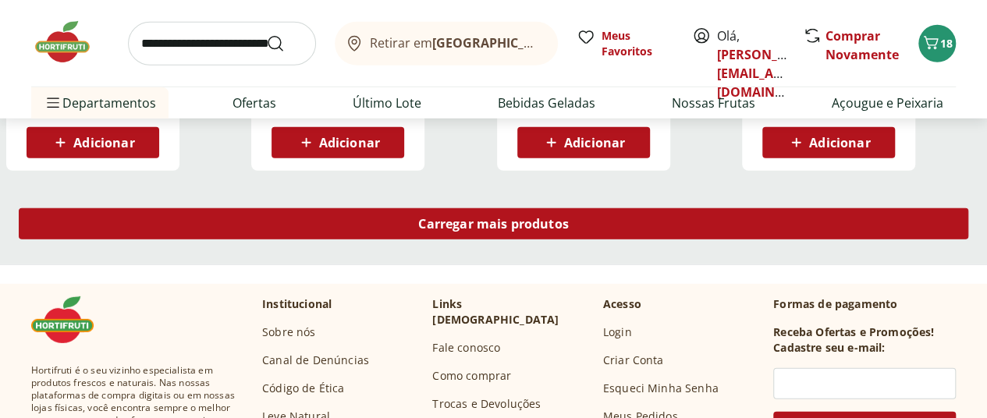
click at [569, 228] on span "Carregar mais produtos" at bounding box center [493, 224] width 151 height 12
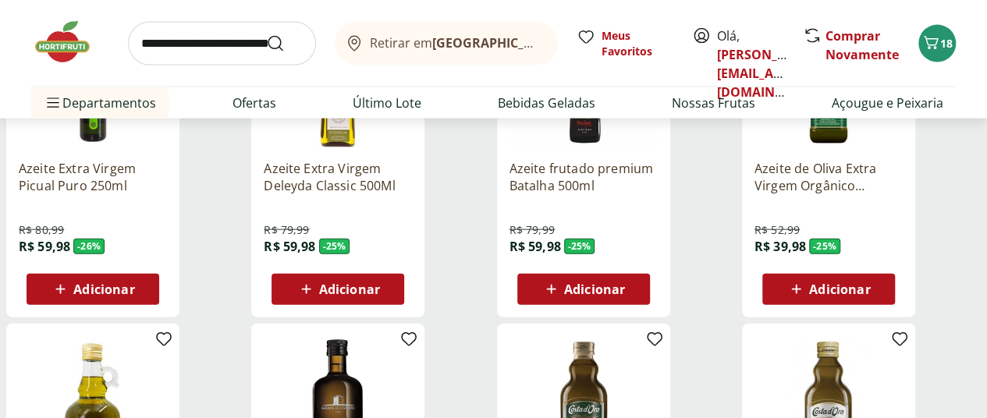
scroll to position [1685, 0]
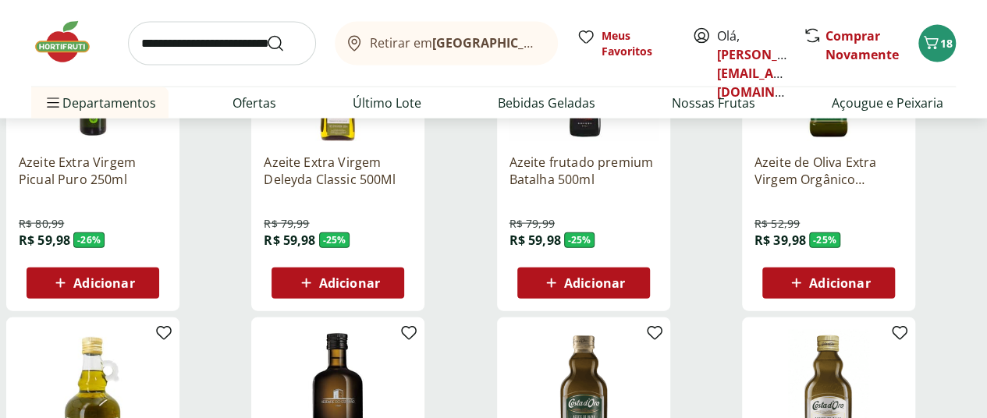
click at [870, 289] on span "Adicionar" at bounding box center [839, 283] width 61 height 12
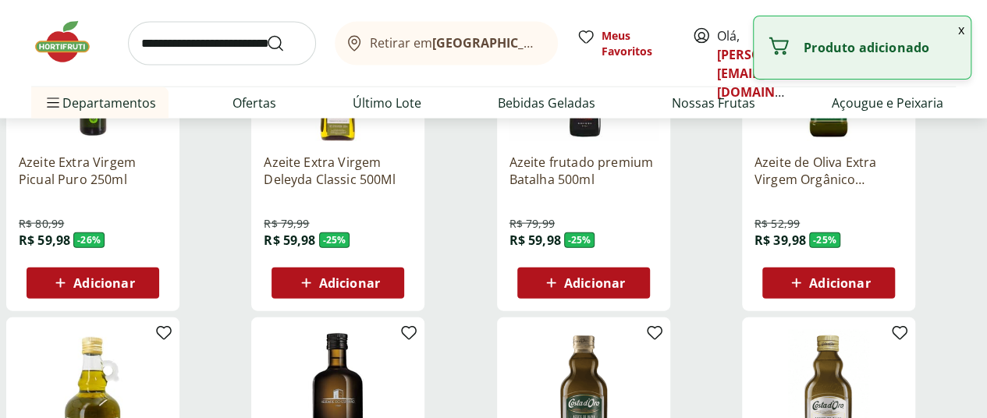
click at [204, 40] on input "search" at bounding box center [222, 44] width 188 height 44
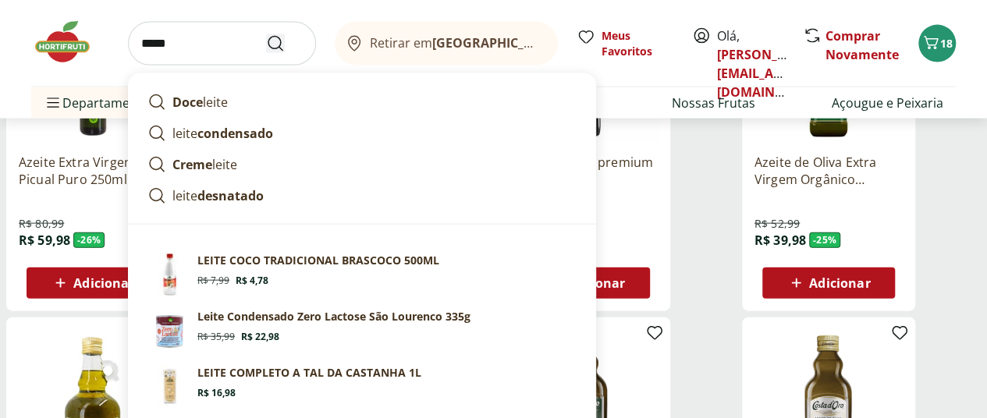
type input "*****"
click at [268, 47] on icon "Submit Search" at bounding box center [275, 43] width 19 height 19
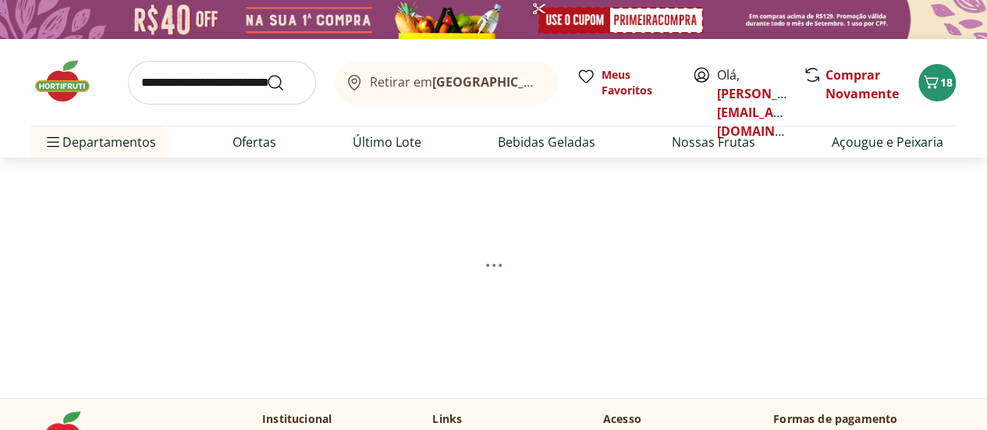
select select "**********"
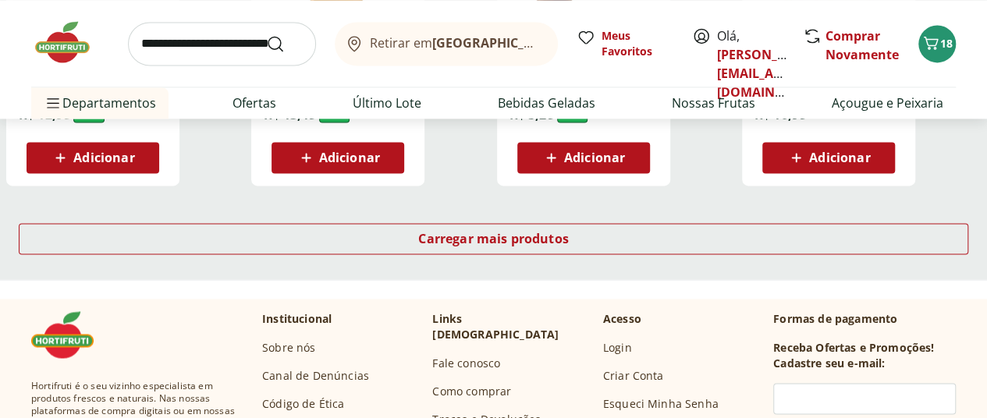
scroll to position [1148, 0]
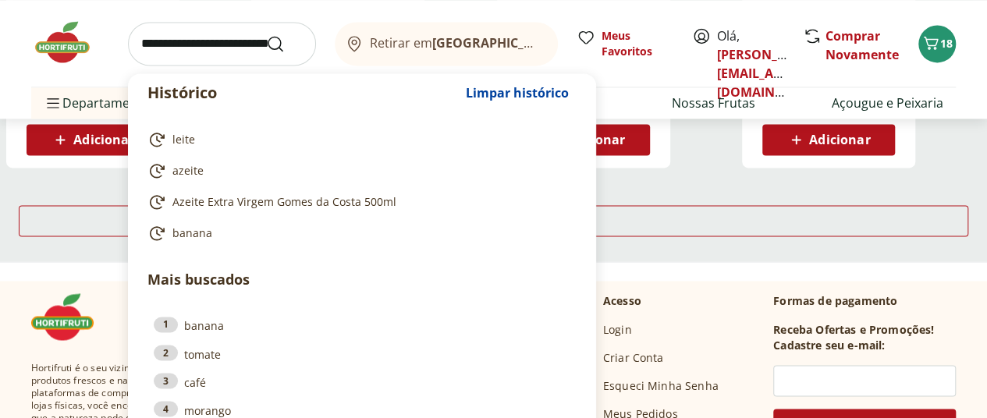
click at [161, 32] on input "search" at bounding box center [222, 44] width 188 height 44
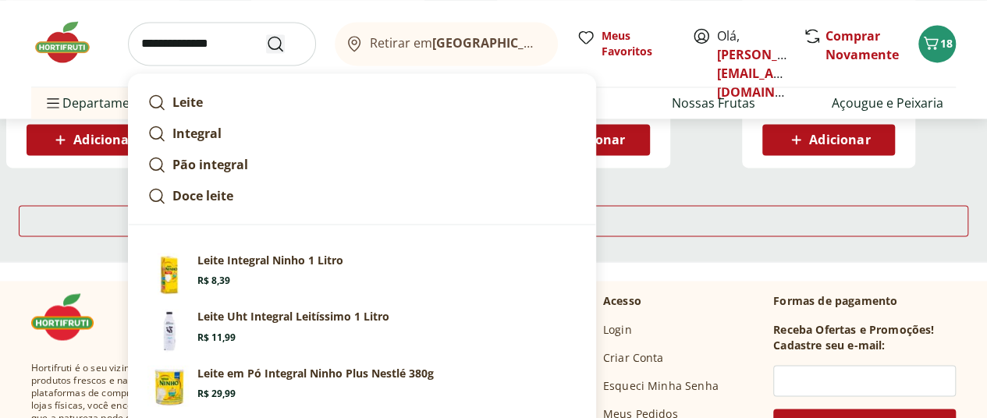
type input "**********"
click at [275, 45] on icon "Submit Search" at bounding box center [275, 43] width 19 height 19
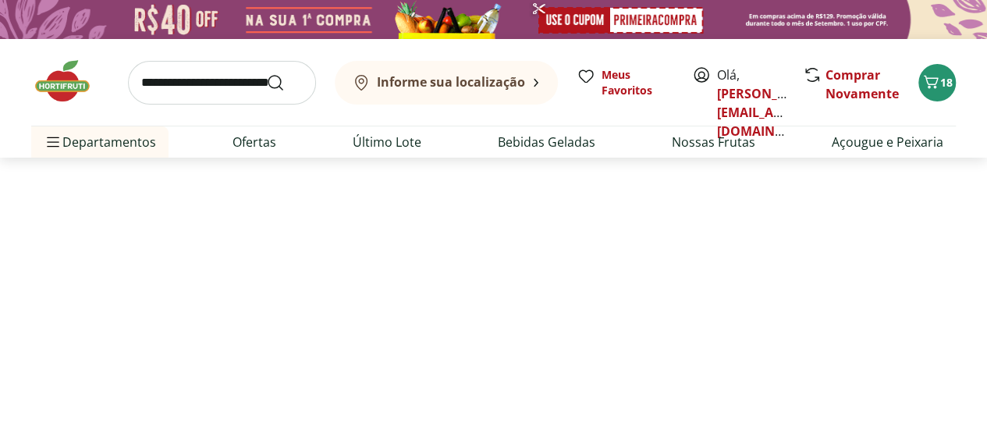
select select "**********"
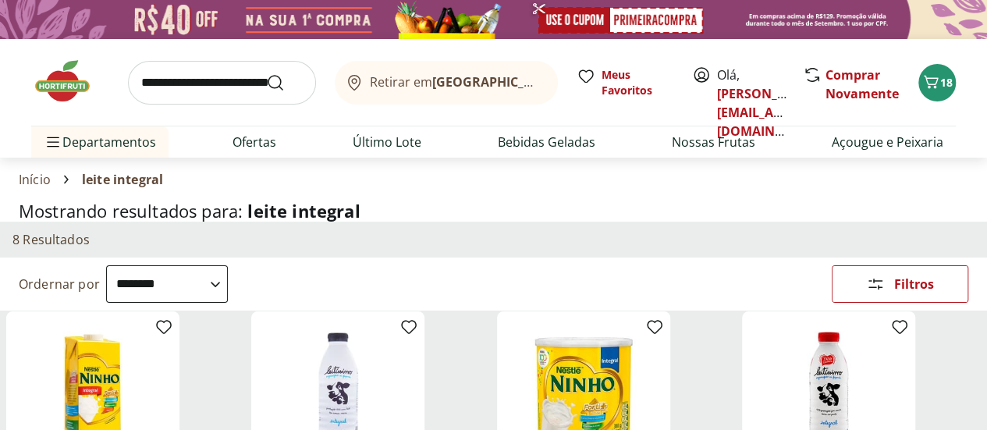
click at [178, 87] on input "search" at bounding box center [222, 83] width 188 height 44
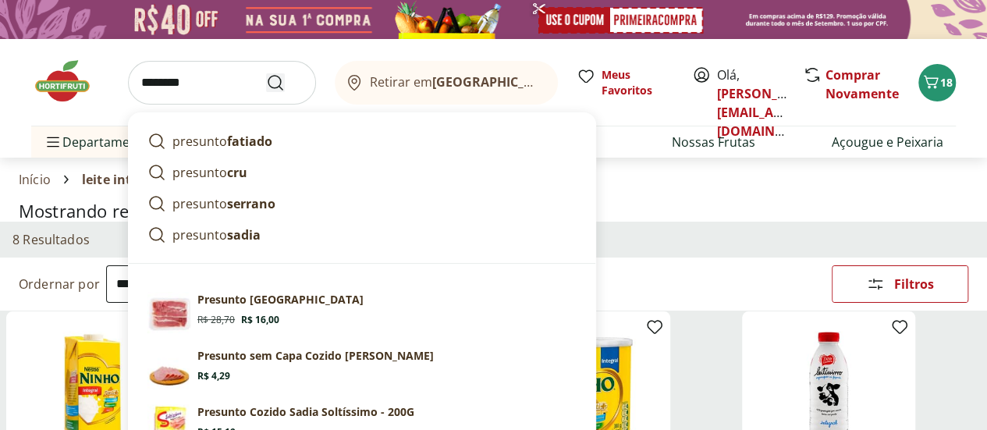
type input "********"
click at [282, 83] on icon "Submit Search" at bounding box center [275, 82] width 19 height 19
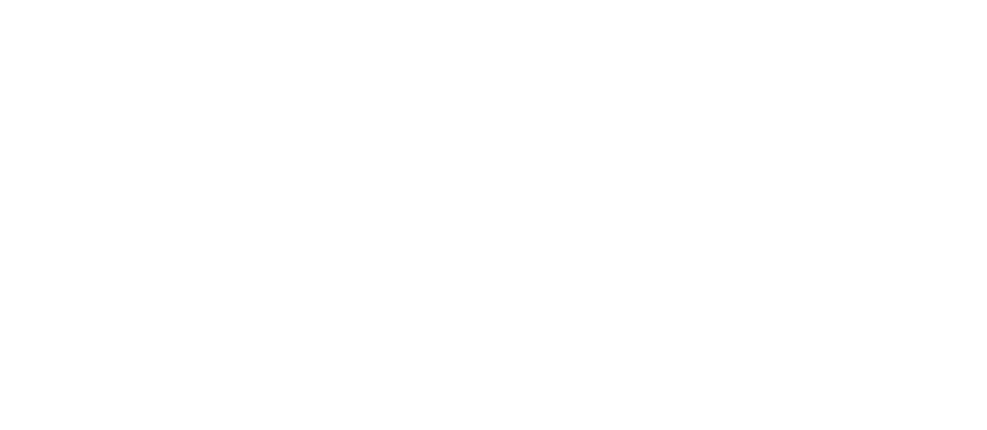
select select "**********"
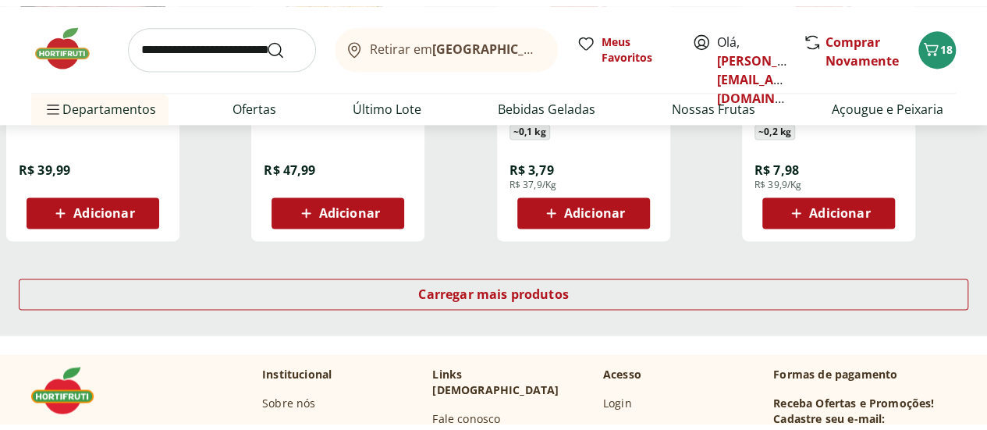
scroll to position [1175, 0]
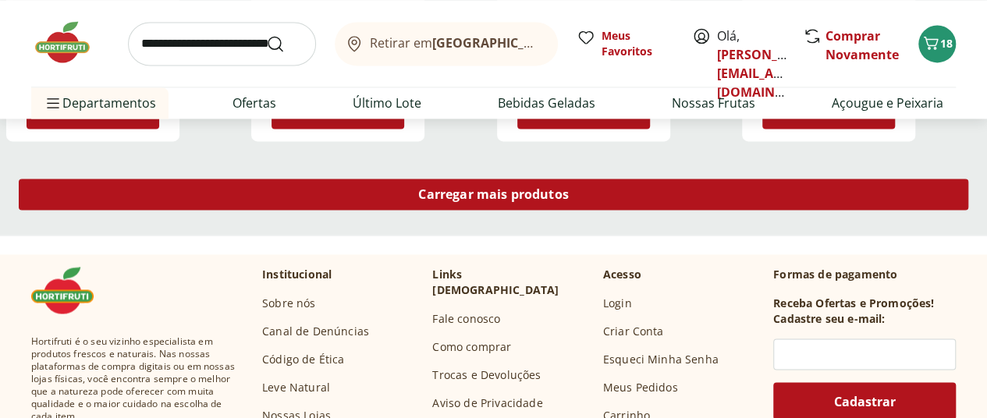
click at [569, 201] on span "Carregar mais produtos" at bounding box center [493, 194] width 151 height 12
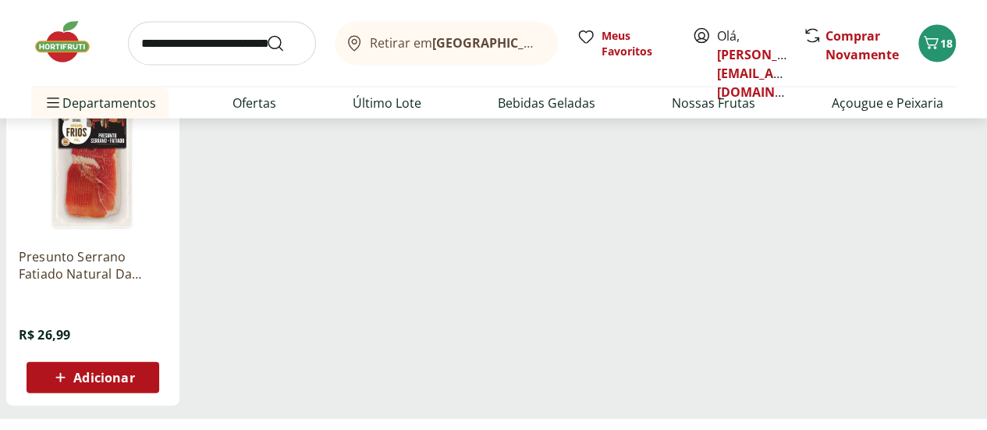
scroll to position [1616, 0]
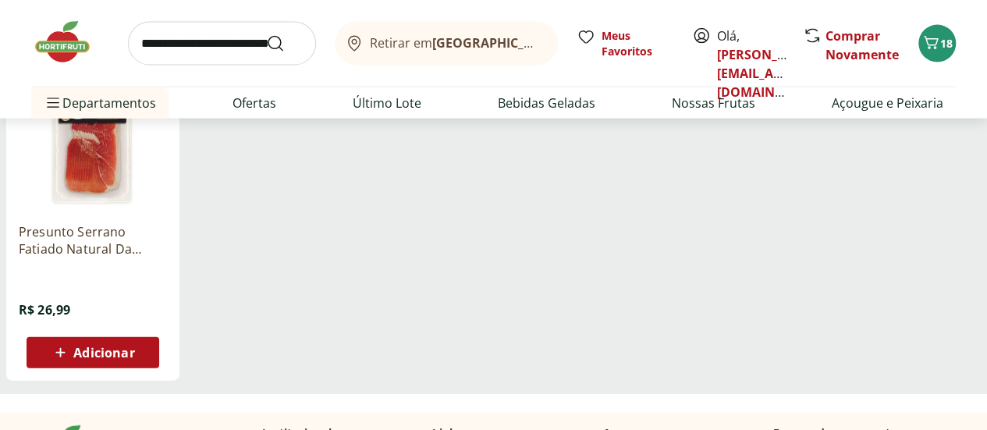
click at [201, 41] on input "search" at bounding box center [222, 44] width 188 height 44
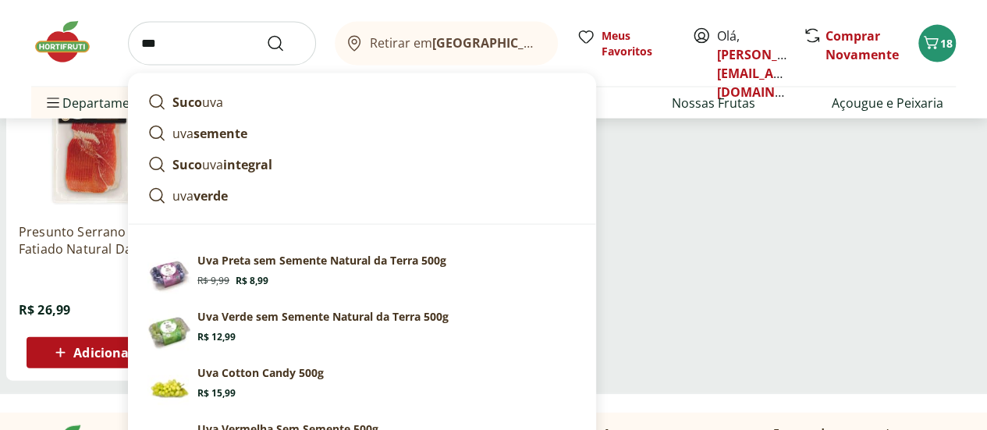
click at [201, 41] on input "***" at bounding box center [222, 44] width 188 height 44
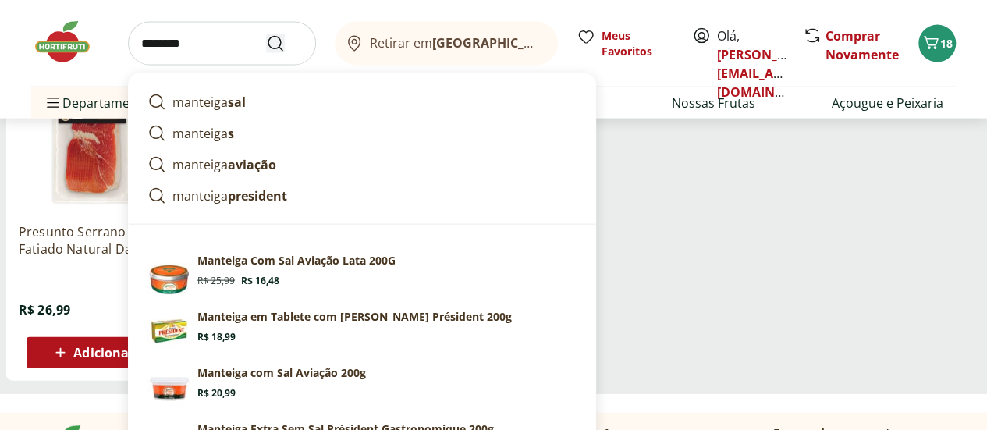
type input "********"
click at [271, 48] on use "Submit Search" at bounding box center [275, 43] width 19 height 19
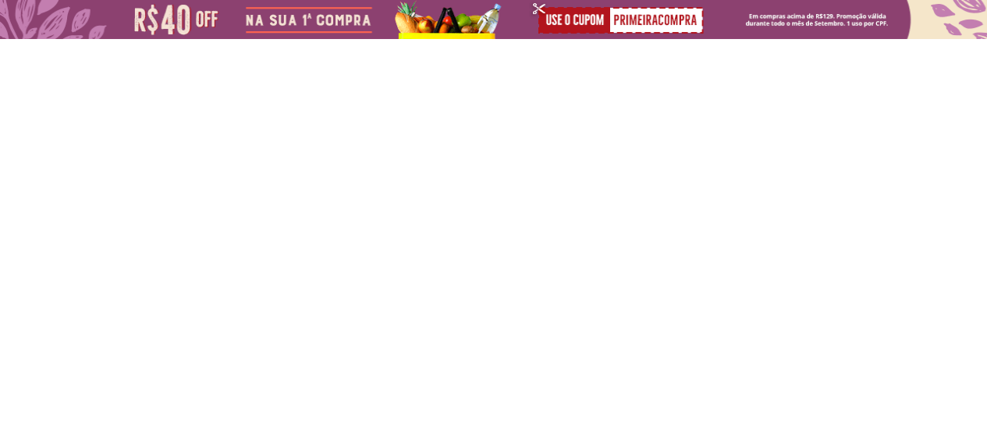
select select "**********"
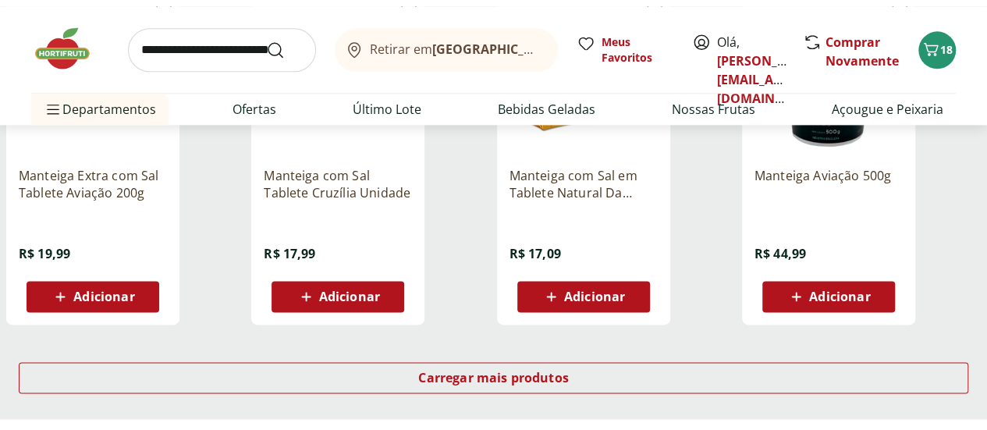
scroll to position [1060, 0]
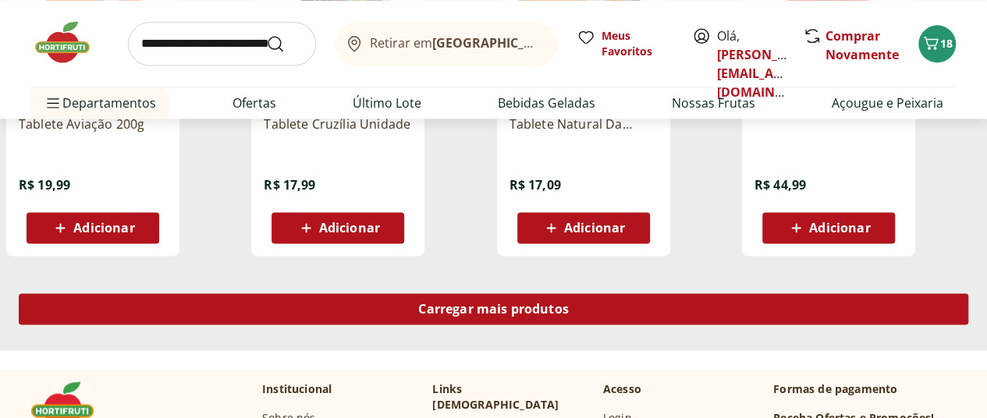
click at [569, 315] on span "Carregar mais produtos" at bounding box center [493, 309] width 151 height 12
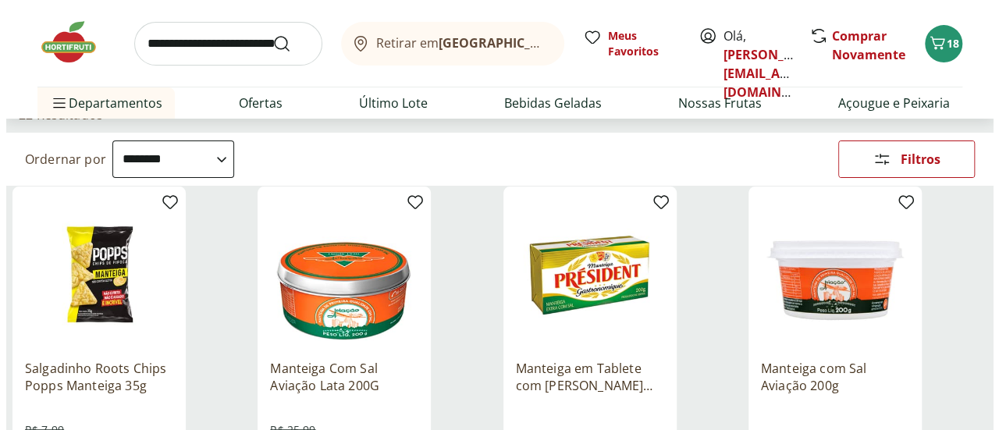
scroll to position [0, 0]
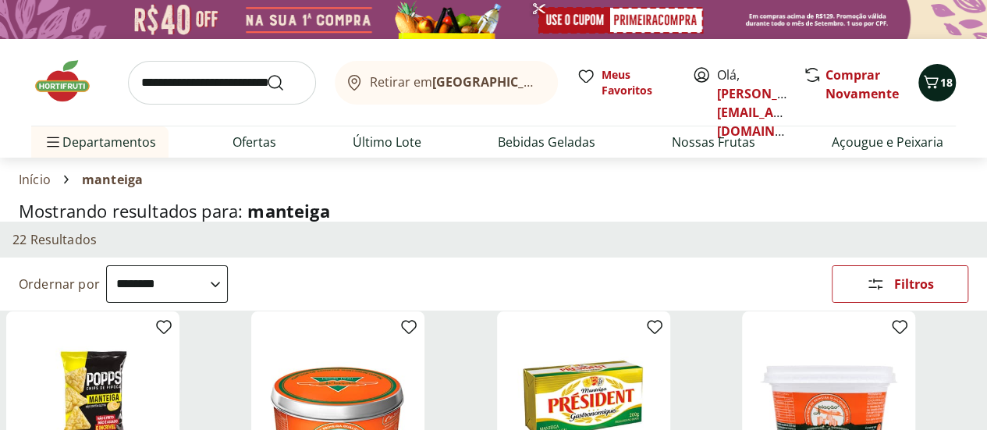
click at [930, 81] on icon "Carrinho" at bounding box center [930, 82] width 19 height 19
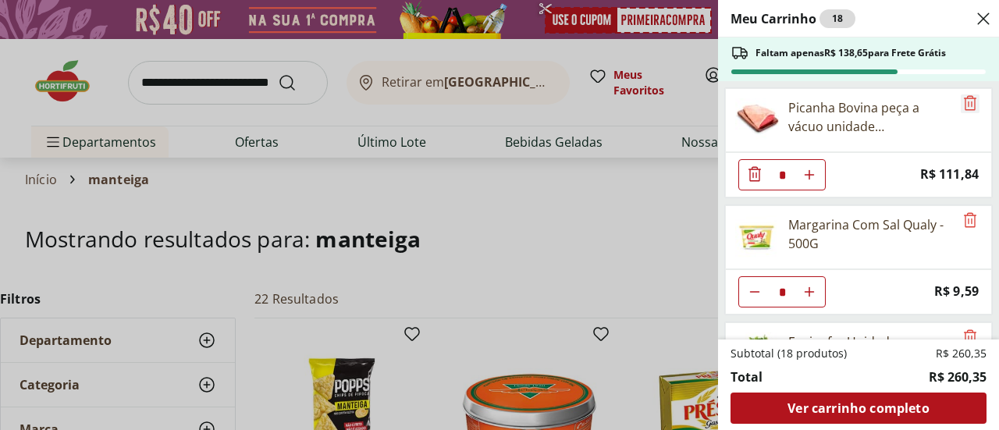
click at [967, 100] on icon "Remove" at bounding box center [969, 102] width 12 height 15
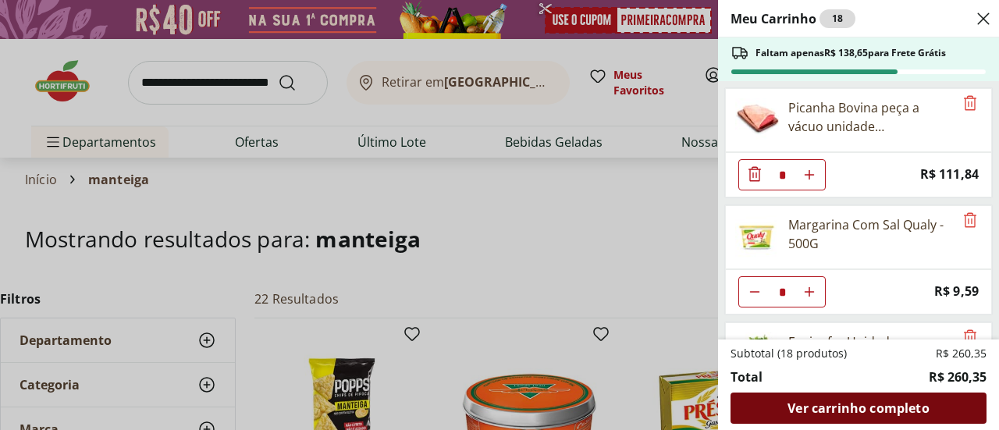
click at [864, 414] on span "Ver carrinho completo" at bounding box center [857, 408] width 141 height 12
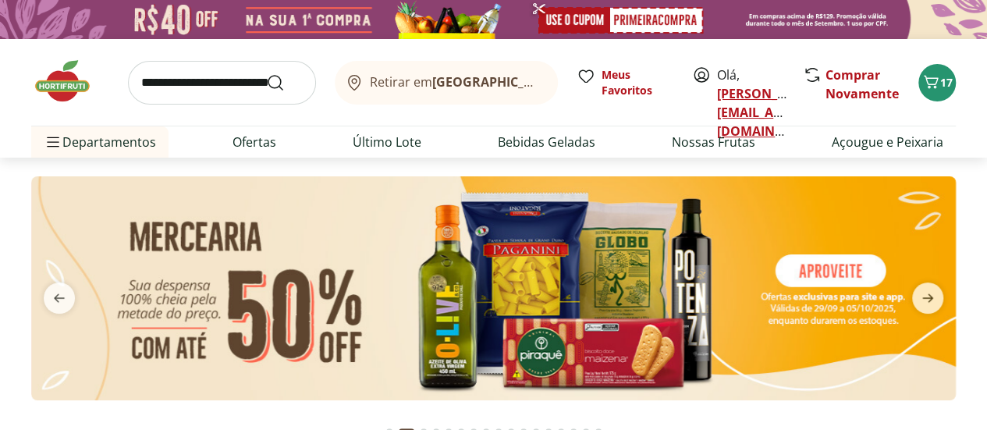
click at [766, 113] on link "[PERSON_NAME][EMAIL_ADDRESS][DOMAIN_NAME]" at bounding box center [771, 112] width 108 height 55
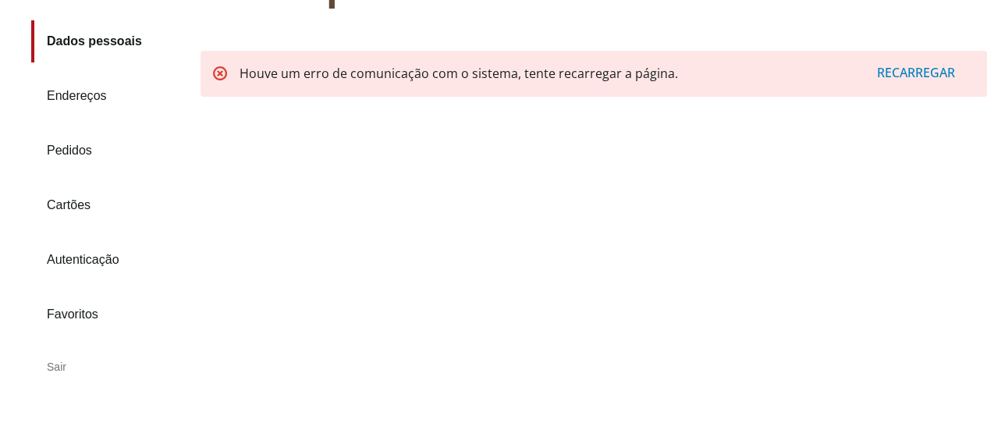
scroll to position [195, 0]
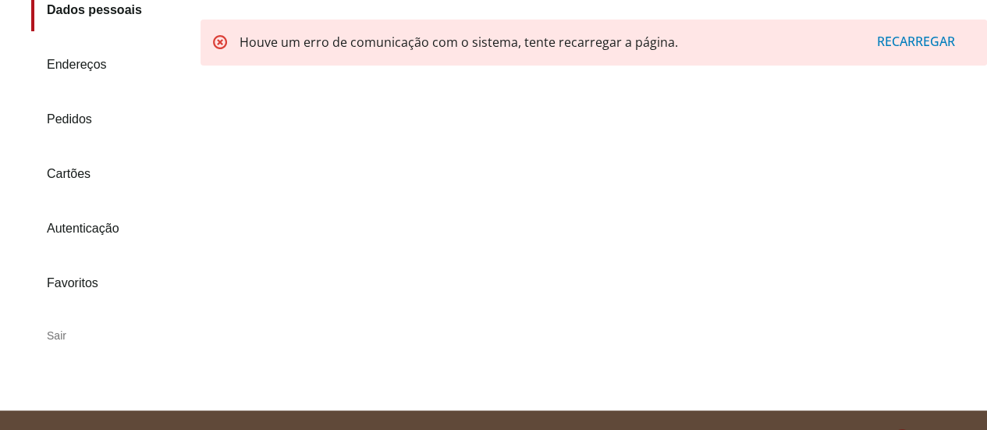
click at [60, 332] on div "Sair" at bounding box center [109, 335] width 157 height 37
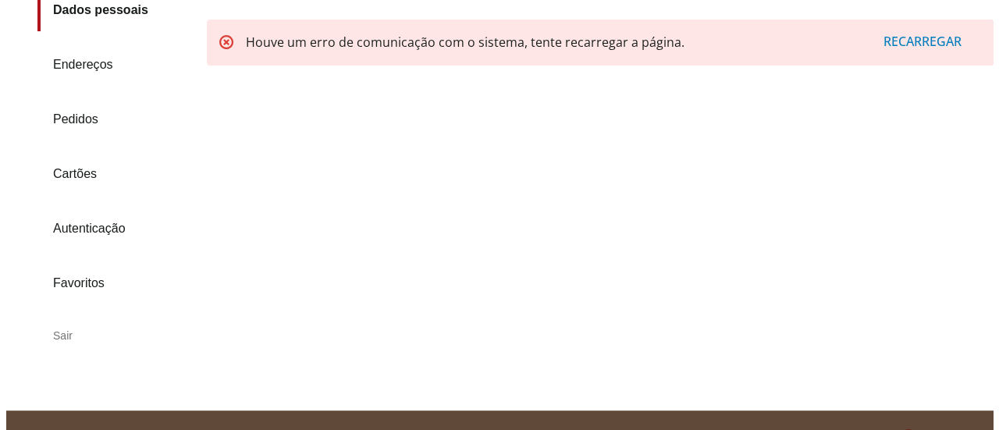
scroll to position [0, 0]
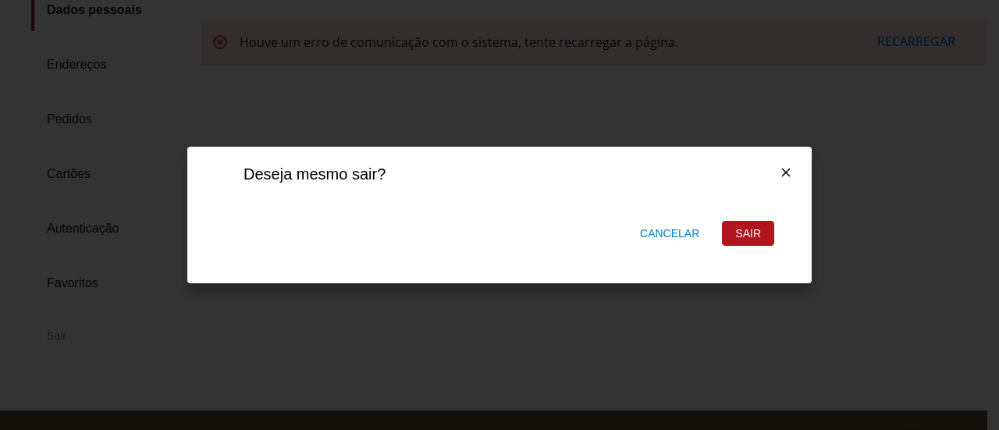
click at [754, 239] on div "Sair" at bounding box center [747, 233] width 51 height 23
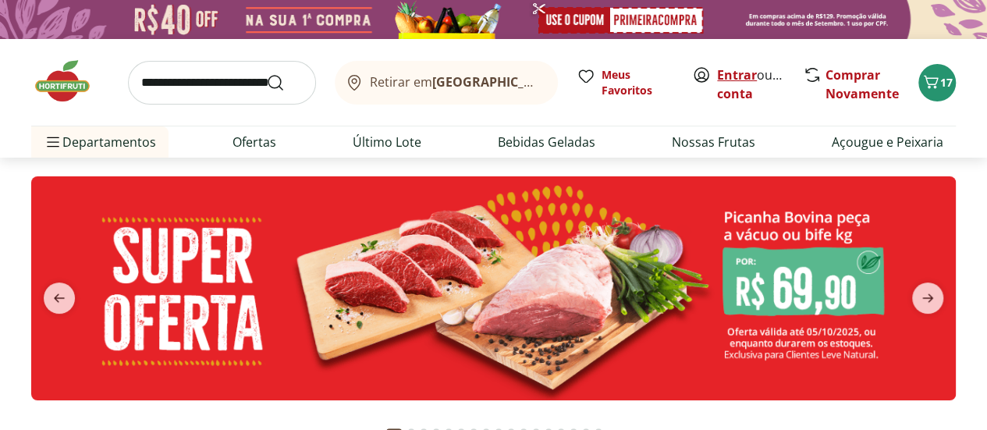
click at [740, 79] on link "Entrar" at bounding box center [737, 74] width 40 height 17
click at [735, 75] on link "Entrar" at bounding box center [737, 74] width 40 height 17
click at [927, 82] on icon "Carrinho" at bounding box center [931, 81] width 15 height 13
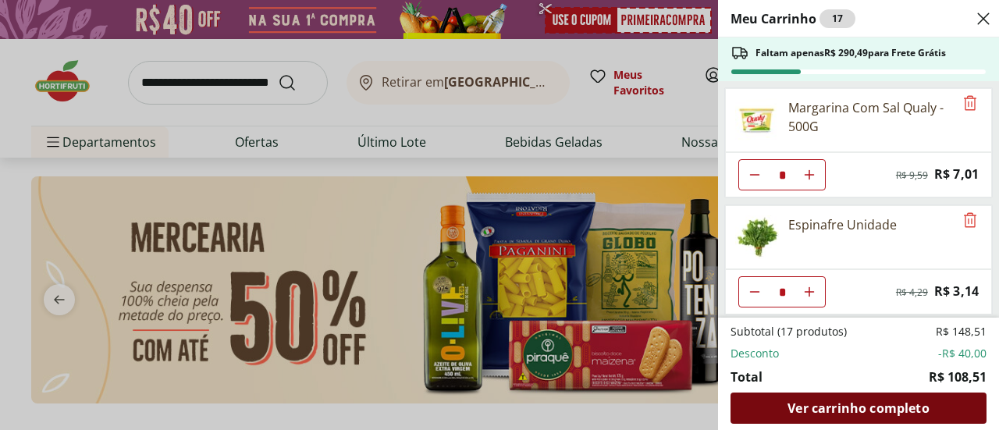
click at [888, 406] on span "Ver carrinho completo" at bounding box center [857, 408] width 141 height 12
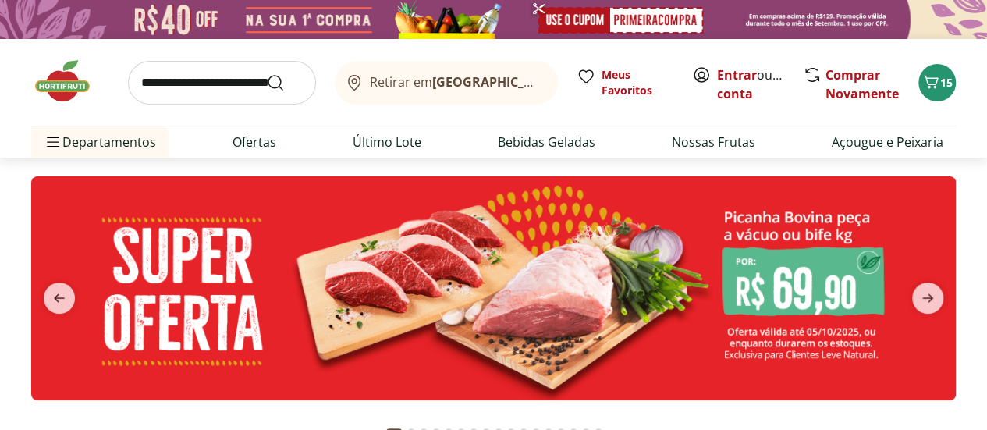
click at [204, 73] on input "search" at bounding box center [222, 83] width 188 height 44
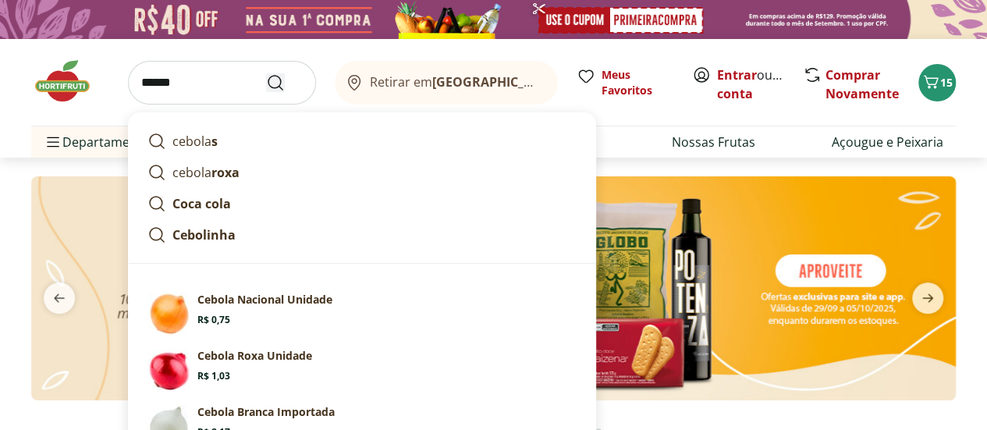
type input "******"
click at [272, 83] on icon "Submit Search" at bounding box center [275, 82] width 19 height 19
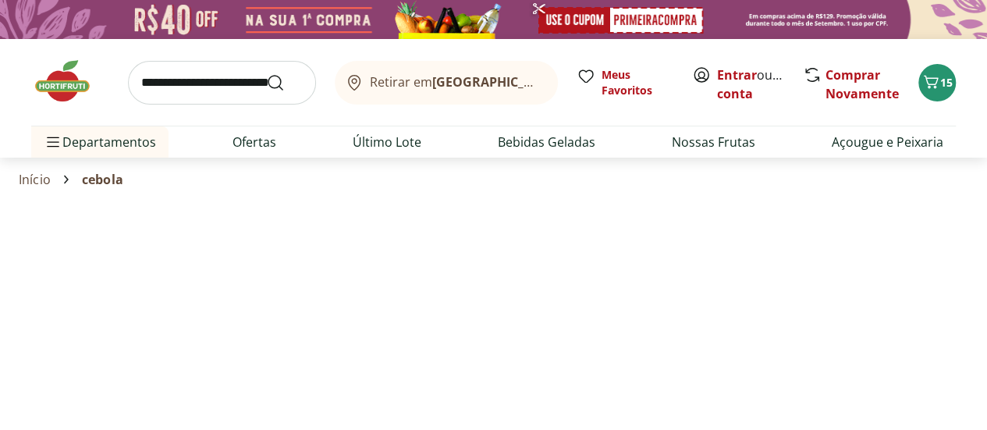
select select "**********"
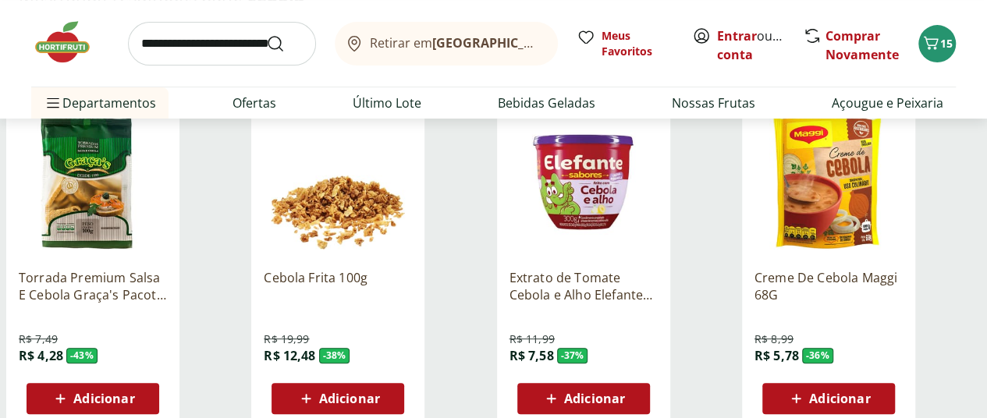
scroll to position [226, 0]
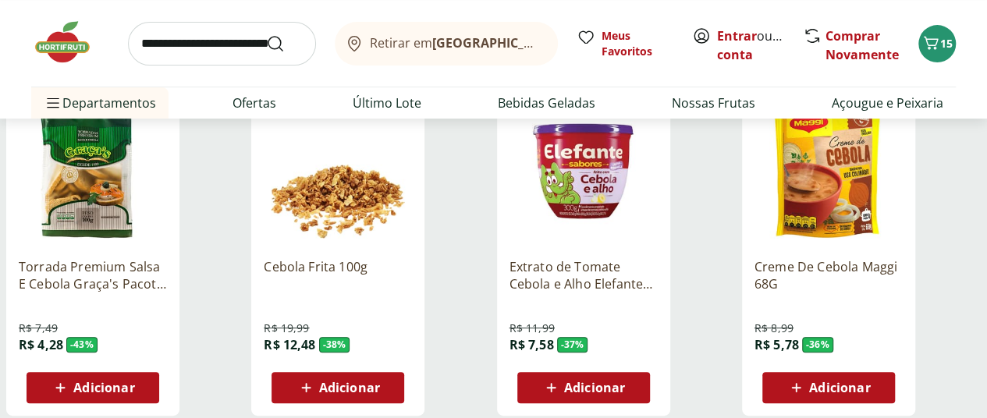
click at [870, 394] on span "Adicionar" at bounding box center [839, 387] width 61 height 12
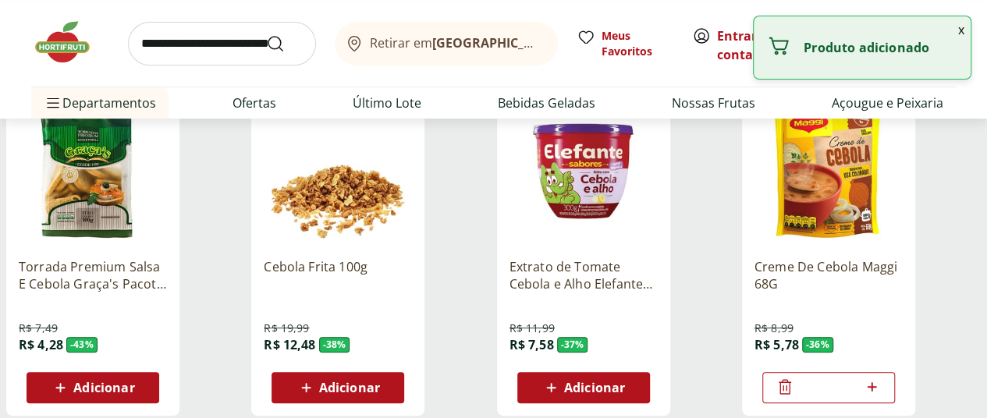
click at [877, 392] on icon at bounding box center [872, 386] width 9 height 9
type input "*"
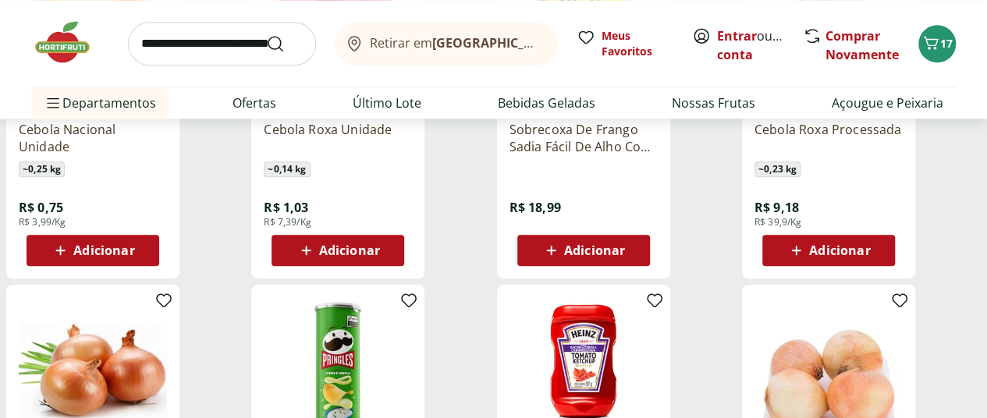
scroll to position [690, 0]
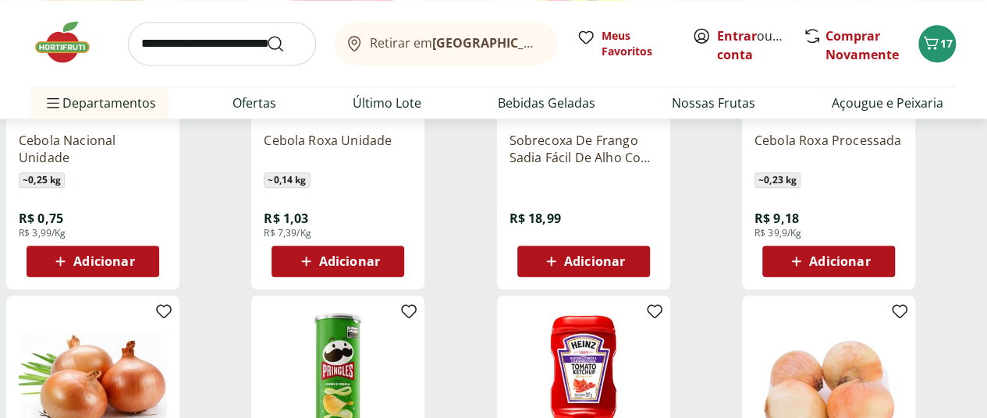
click at [380, 266] on span "Adicionar" at bounding box center [349, 261] width 61 height 12
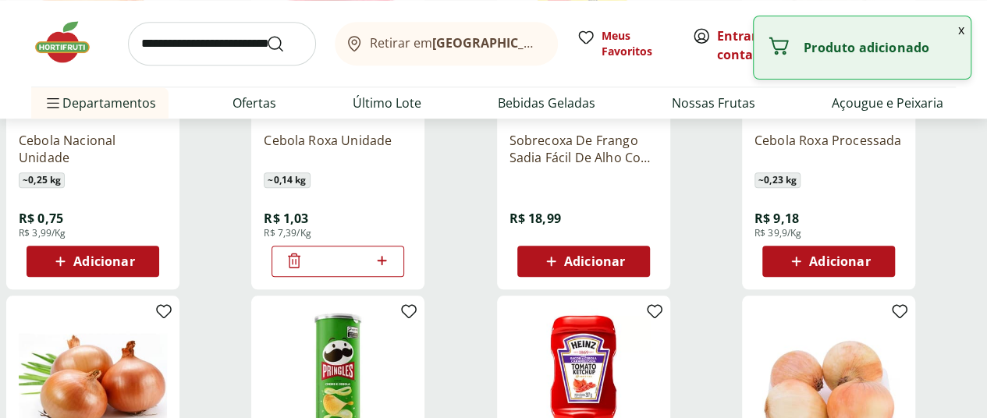
click at [386, 265] on icon at bounding box center [381, 260] width 9 height 9
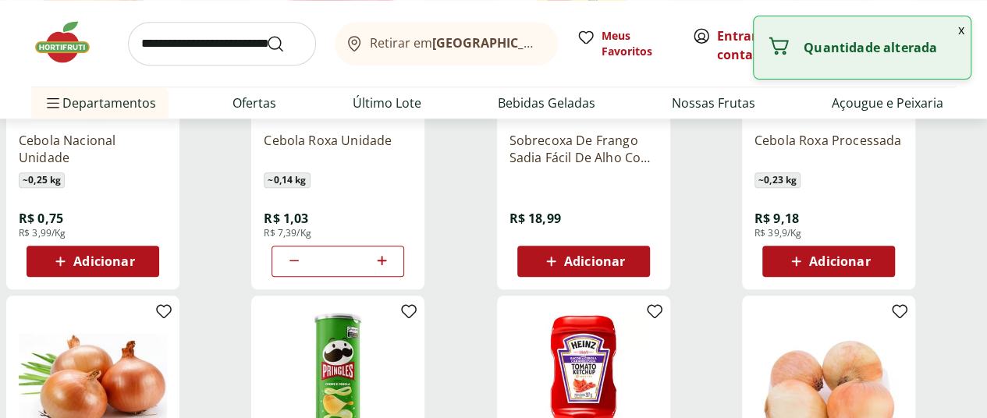
type input "*"
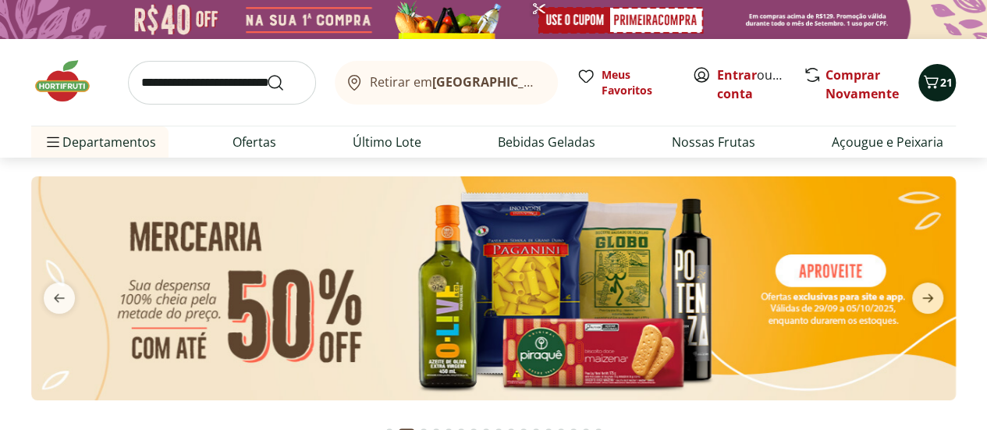
type input "*"
click at [940, 83] on span "21" at bounding box center [946, 82] width 12 height 15
